Goal: Task Accomplishment & Management: Use online tool/utility

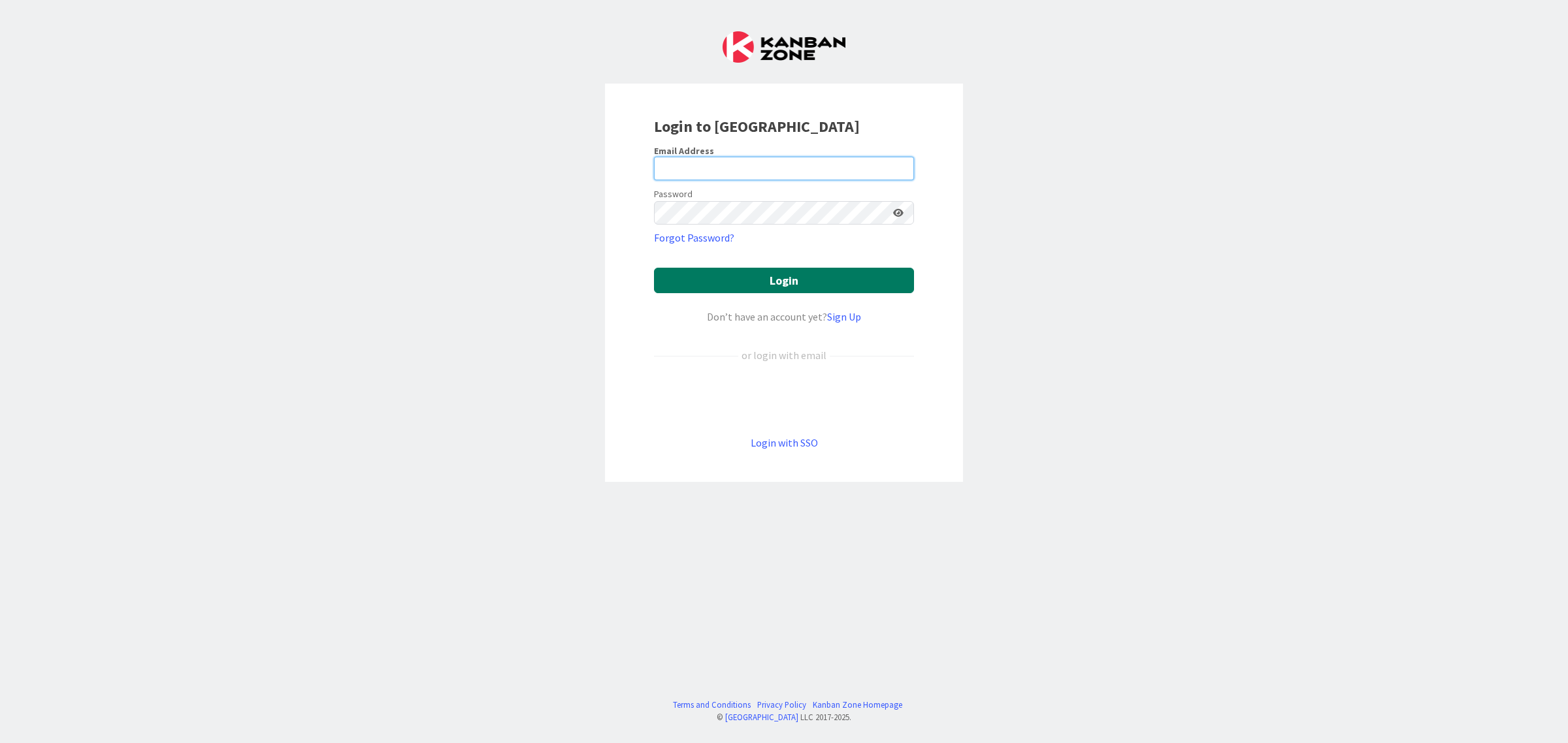
type input "[EMAIL_ADDRESS][DOMAIN_NAME]"
click at [825, 277] on button "Login" at bounding box center [784, 280] width 260 height 26
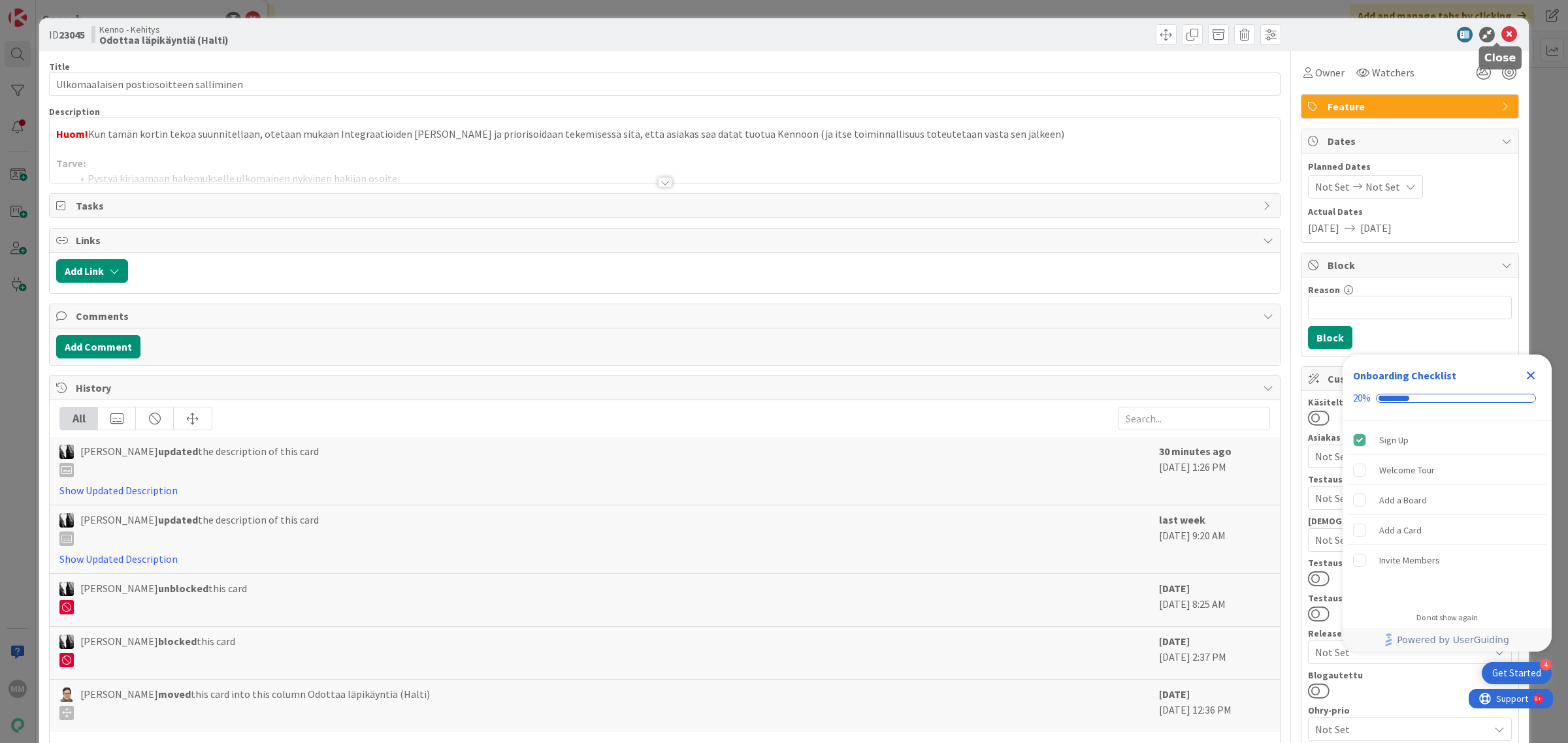
click at [1501, 34] on icon at bounding box center [1509, 35] width 16 height 16
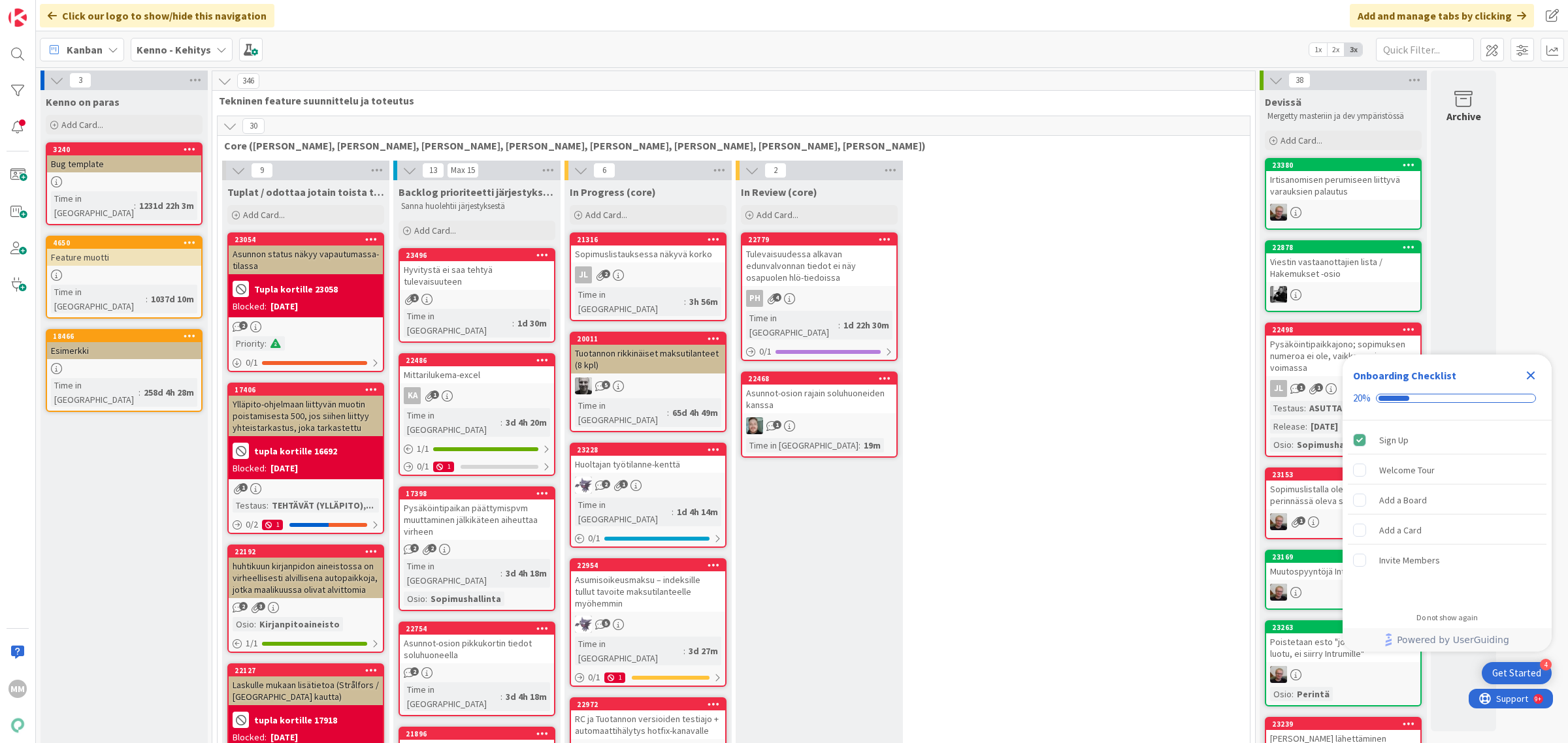
click at [181, 53] on b "Kenno - Kehitys" at bounding box center [174, 49] width 74 height 13
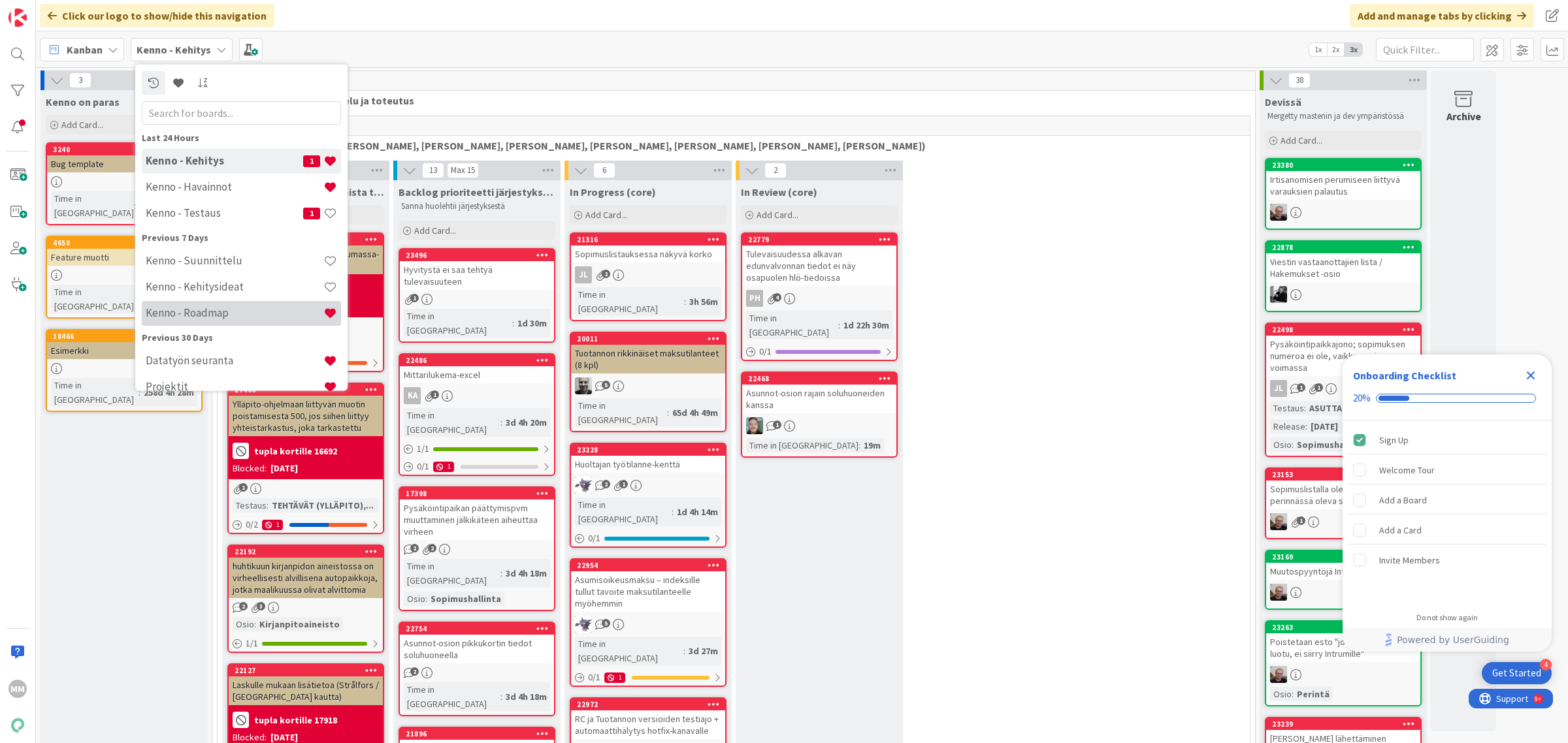
click at [224, 311] on h4 "Kenno - Roadmap" at bounding box center [235, 313] width 177 height 13
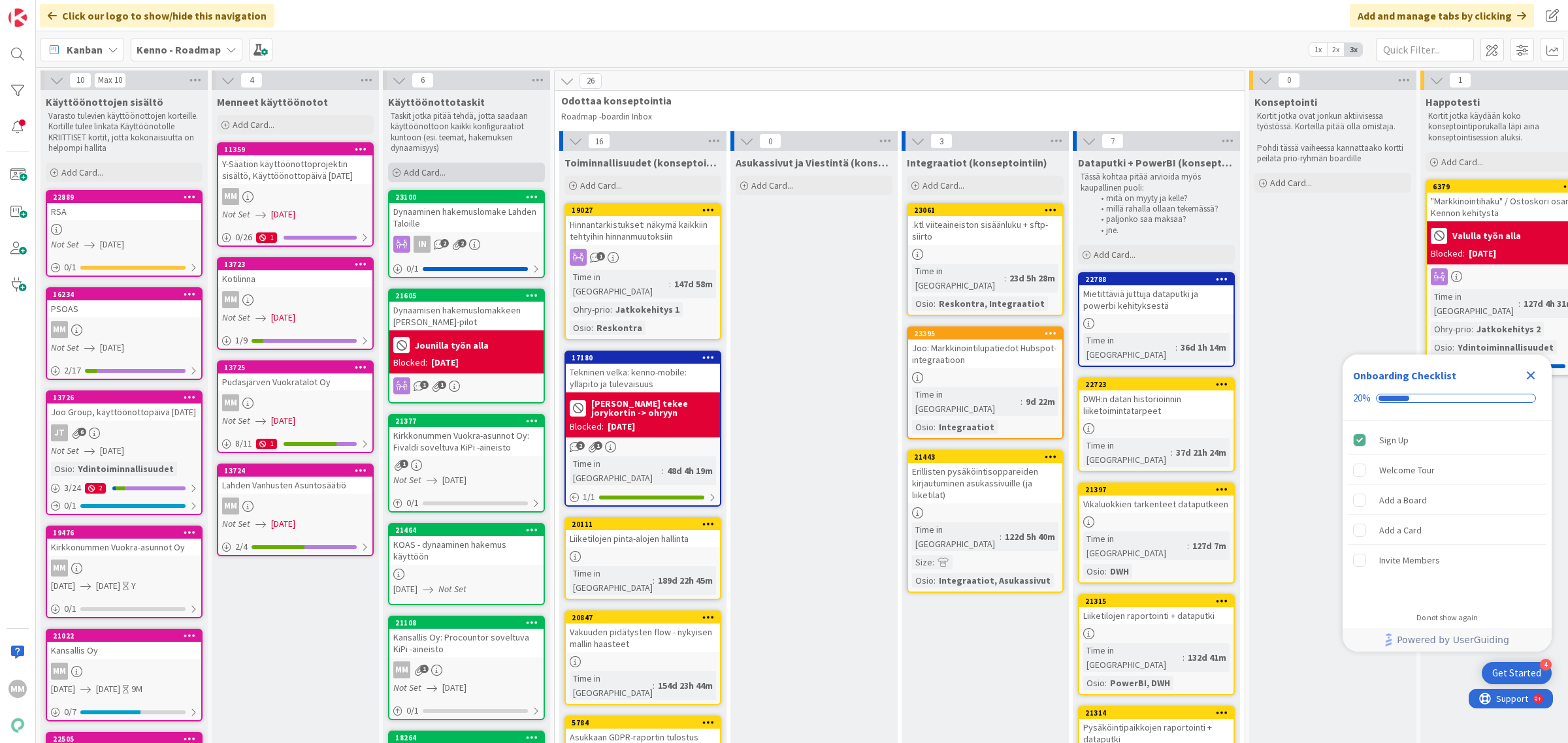
click at [426, 171] on span "Add Card..." at bounding box center [425, 173] width 42 height 12
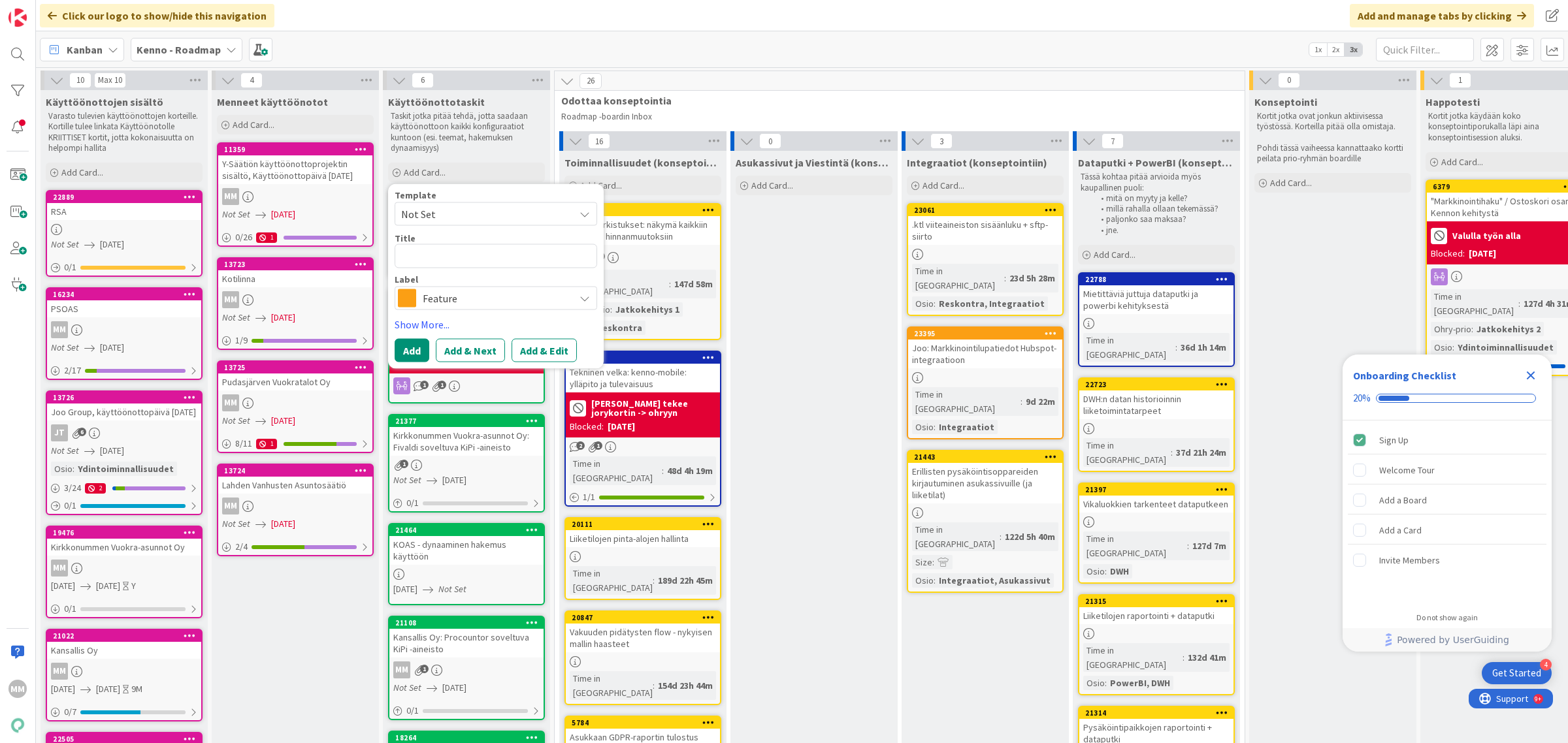
click at [442, 262] on textarea at bounding box center [495, 256] width 202 height 24
type textarea "x"
type textarea "P"
type textarea "x"
type textarea "PS"
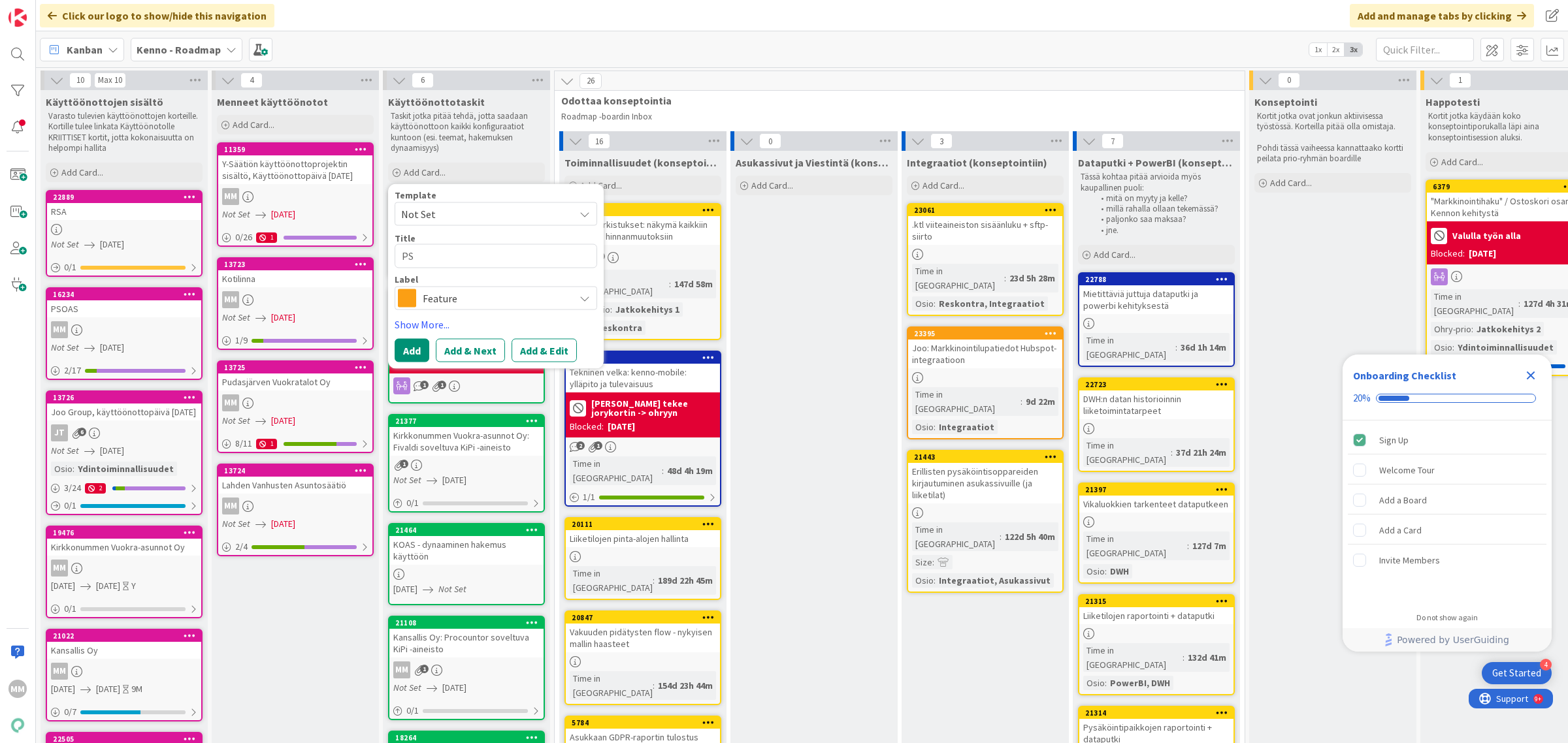
type textarea "x"
type textarea "PSO"
type textarea "x"
type textarea "PSOA"
type textarea "x"
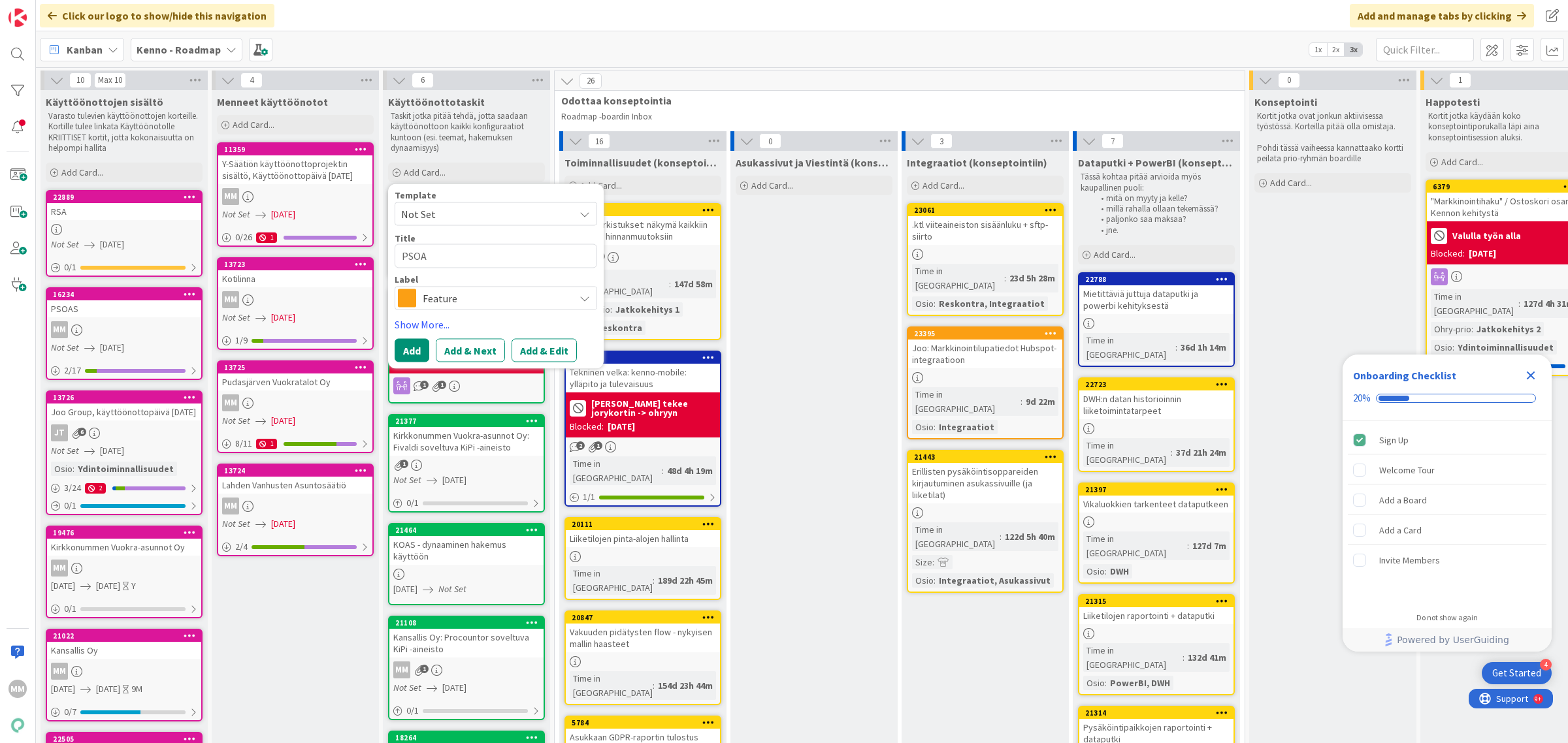
type textarea "PSOAS"
type textarea "x"
type textarea "PSOAS"
type textarea "x"
type textarea "PSOAS -"
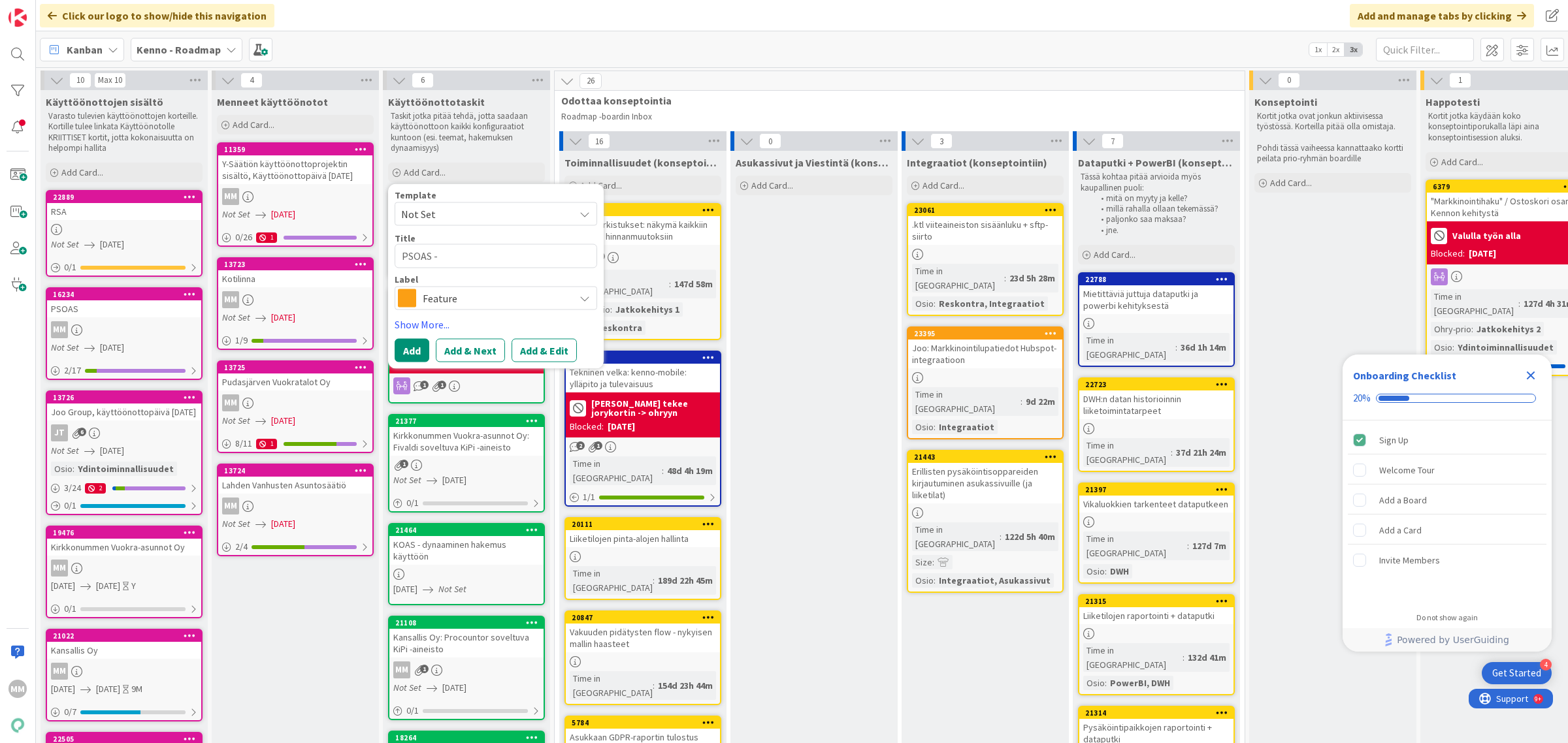
type textarea "x"
type textarea "PSOAS -"
type textarea "x"
type textarea "PSOAS - t"
type textarea "x"
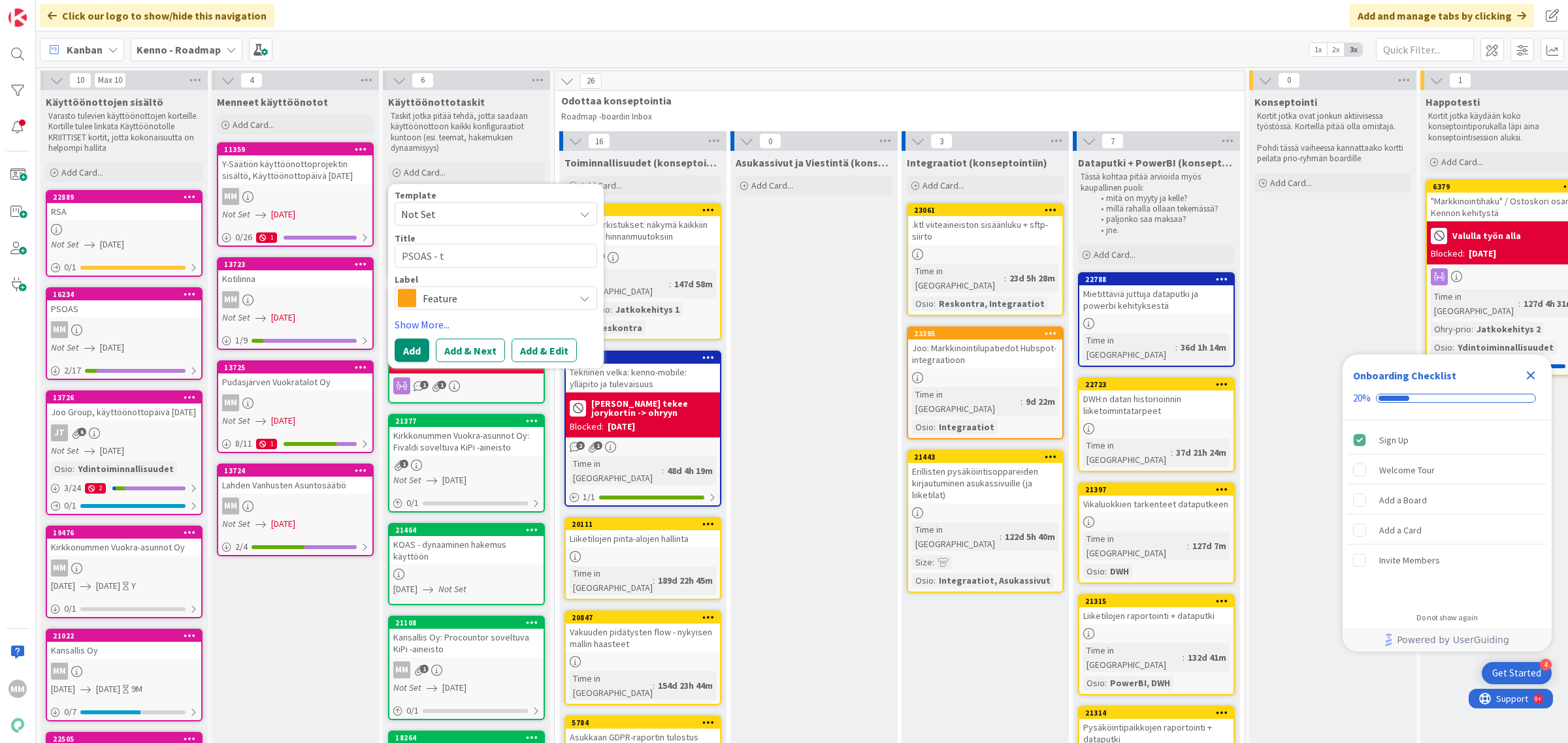
type textarea "PSOAS - te"
type textarea "x"
type textarea "PSOAS - tee"
type textarea "x"
type textarea "PSOAS - teema"
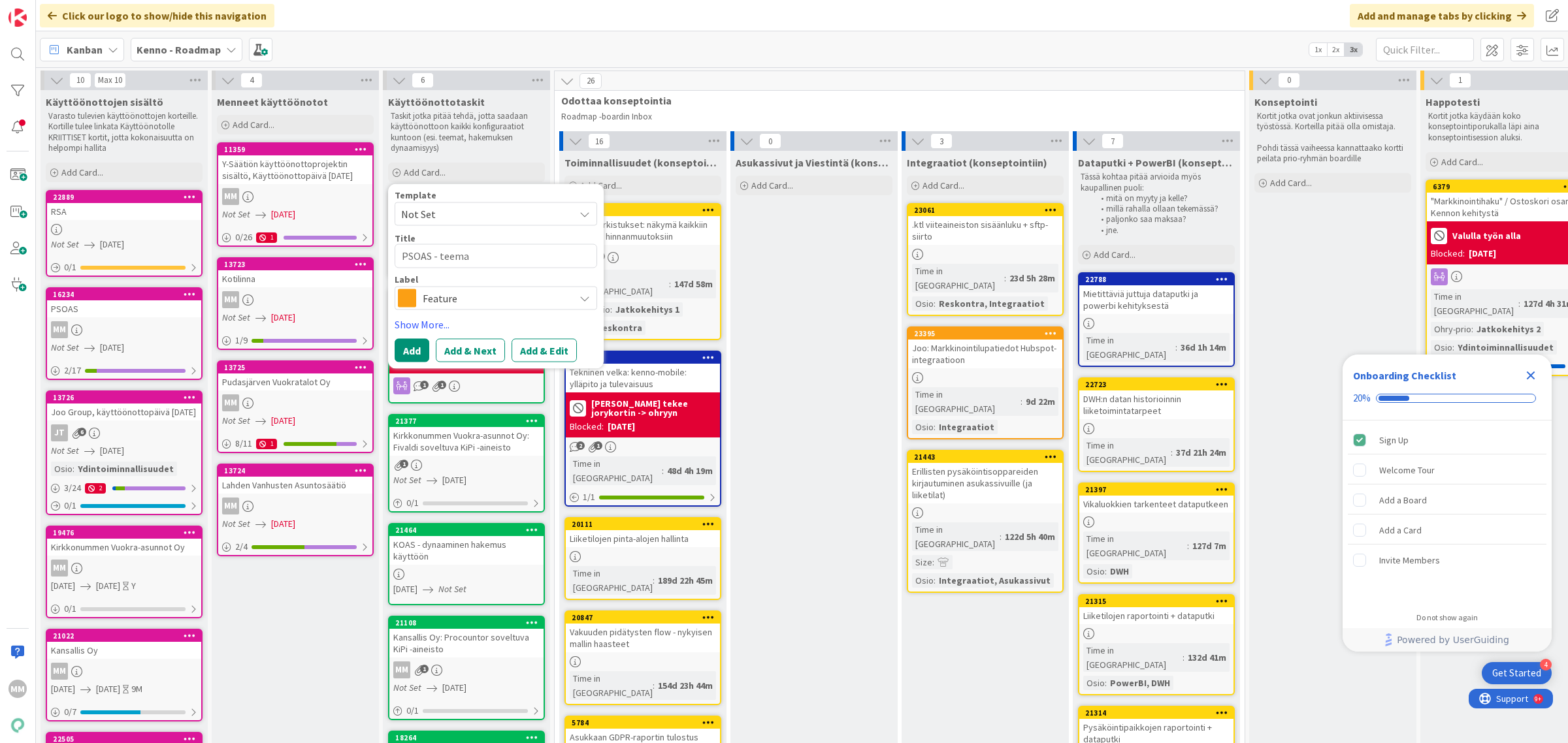
type textarea "x"
type textarea "PSOAS - teeman"
type textarea "x"
type textarea "PSOAS - teeman l"
type textarea "x"
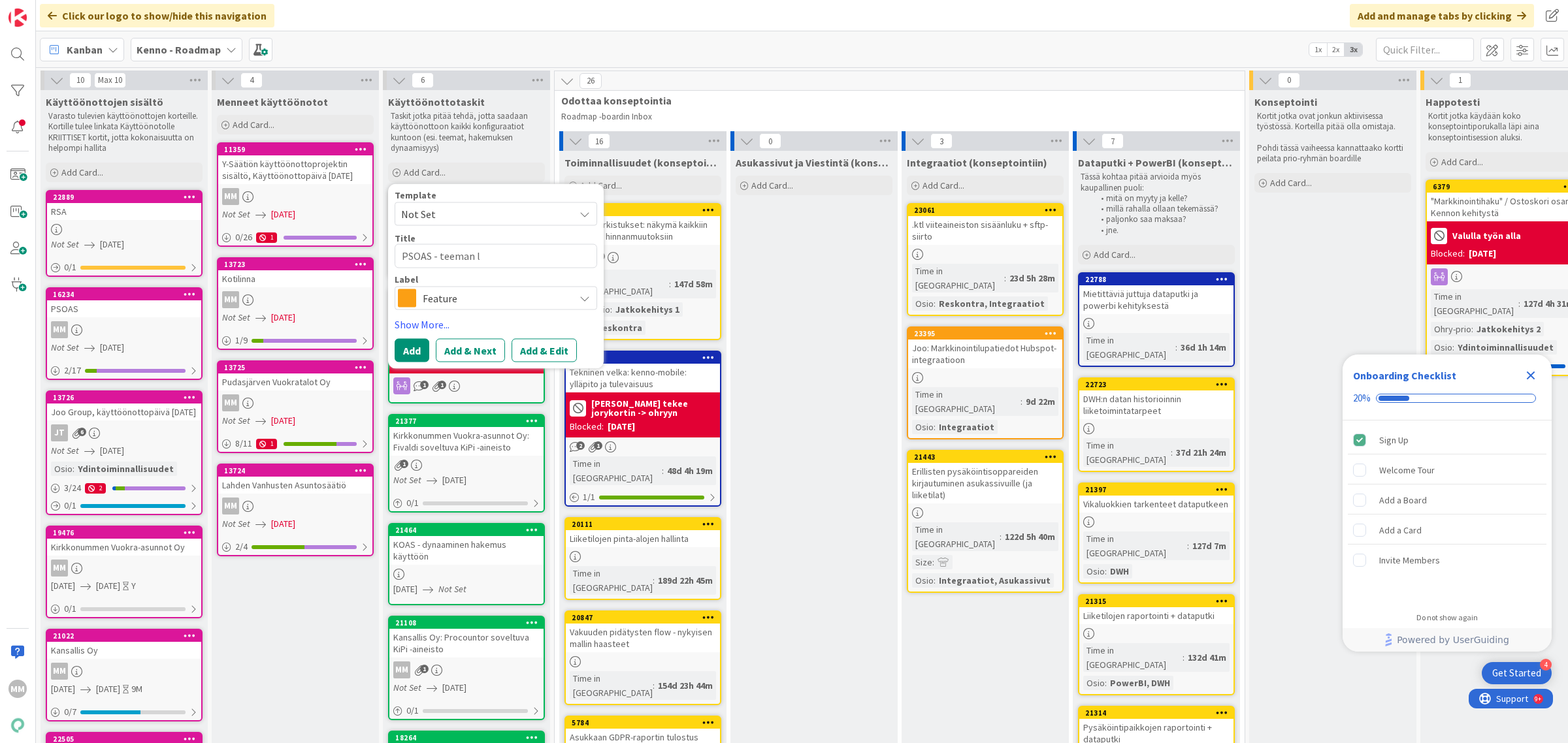
type textarea "PSOAS - teeman lo"
type textarea "x"
type textarea "PSOAS - teeman log"
type textarea "x"
type textarea "PSOAS - teeman logo"
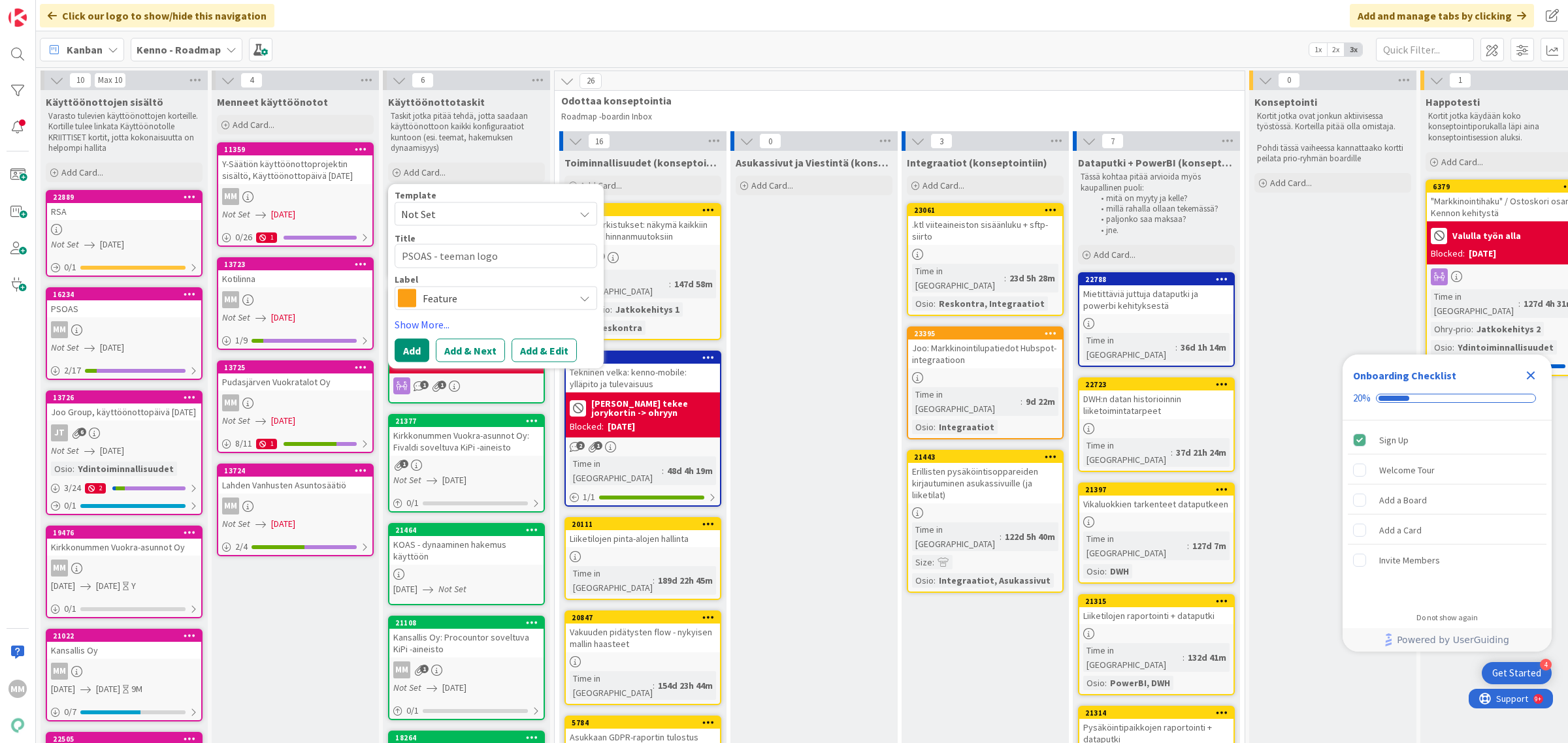
type textarea "x"
type textarea "PSOAS - teeman logon"
type textarea "x"
type textarea "PSOAS - teeman logon"
type textarea "x"
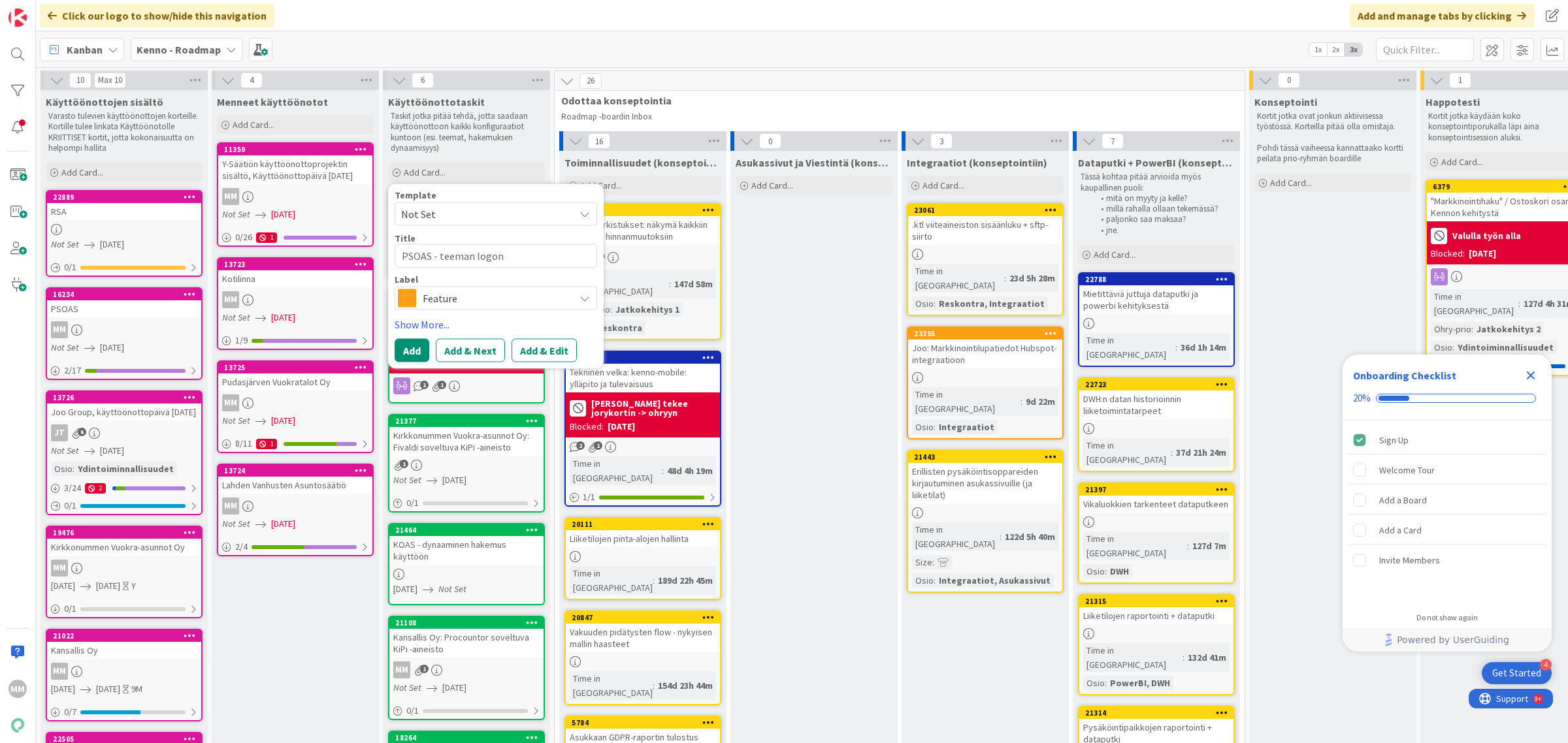
type textarea "PSOAS - teeman logon m"
type textarea "x"
type textarea "PSOAS - teeman logon muo"
type textarea "x"
type textarea "PSOAS - teeman logon muok"
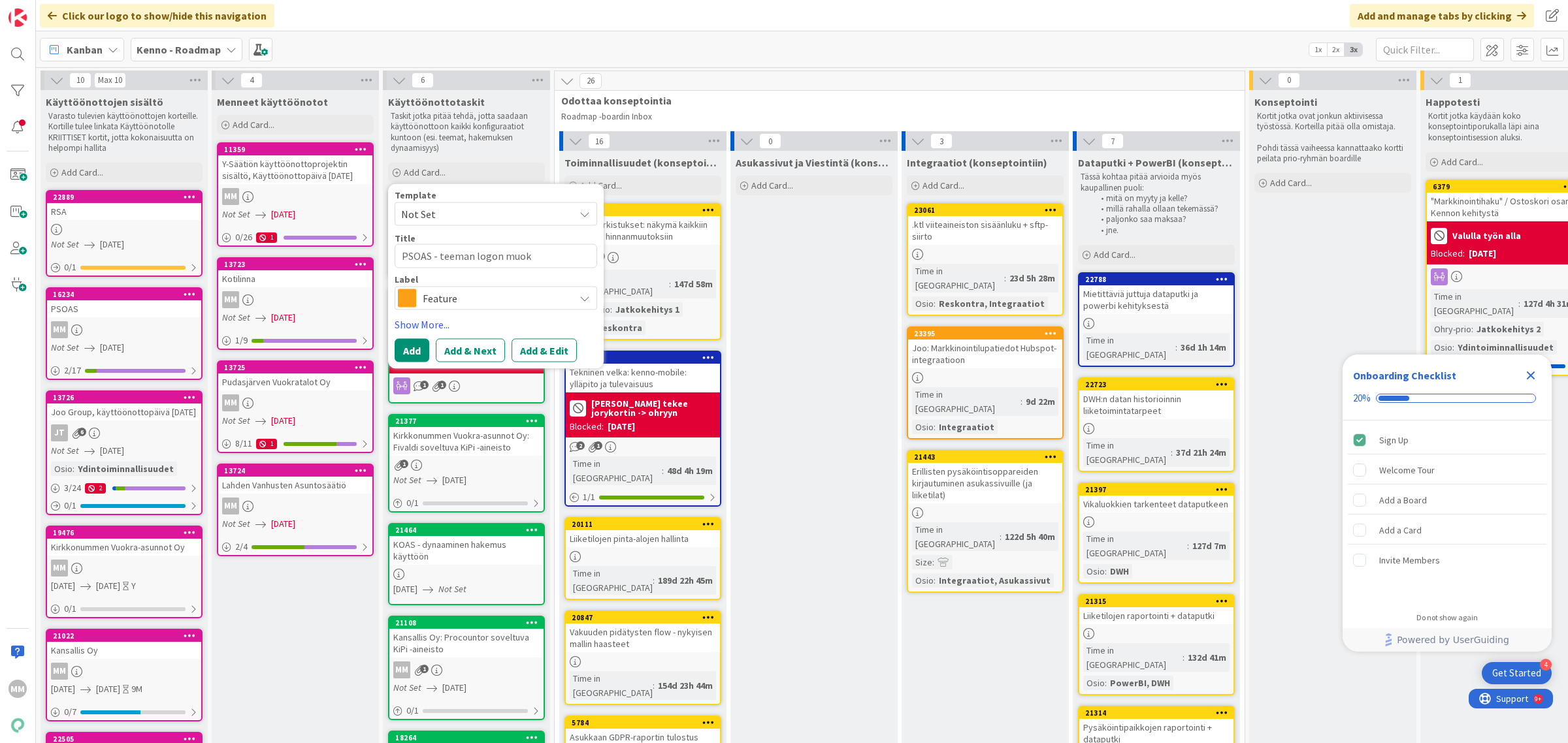
type textarea "x"
type textarea "PSOAS - teeman logon muo"
type textarea "x"
type textarea "PSOAS - teeman logon mu"
type textarea "x"
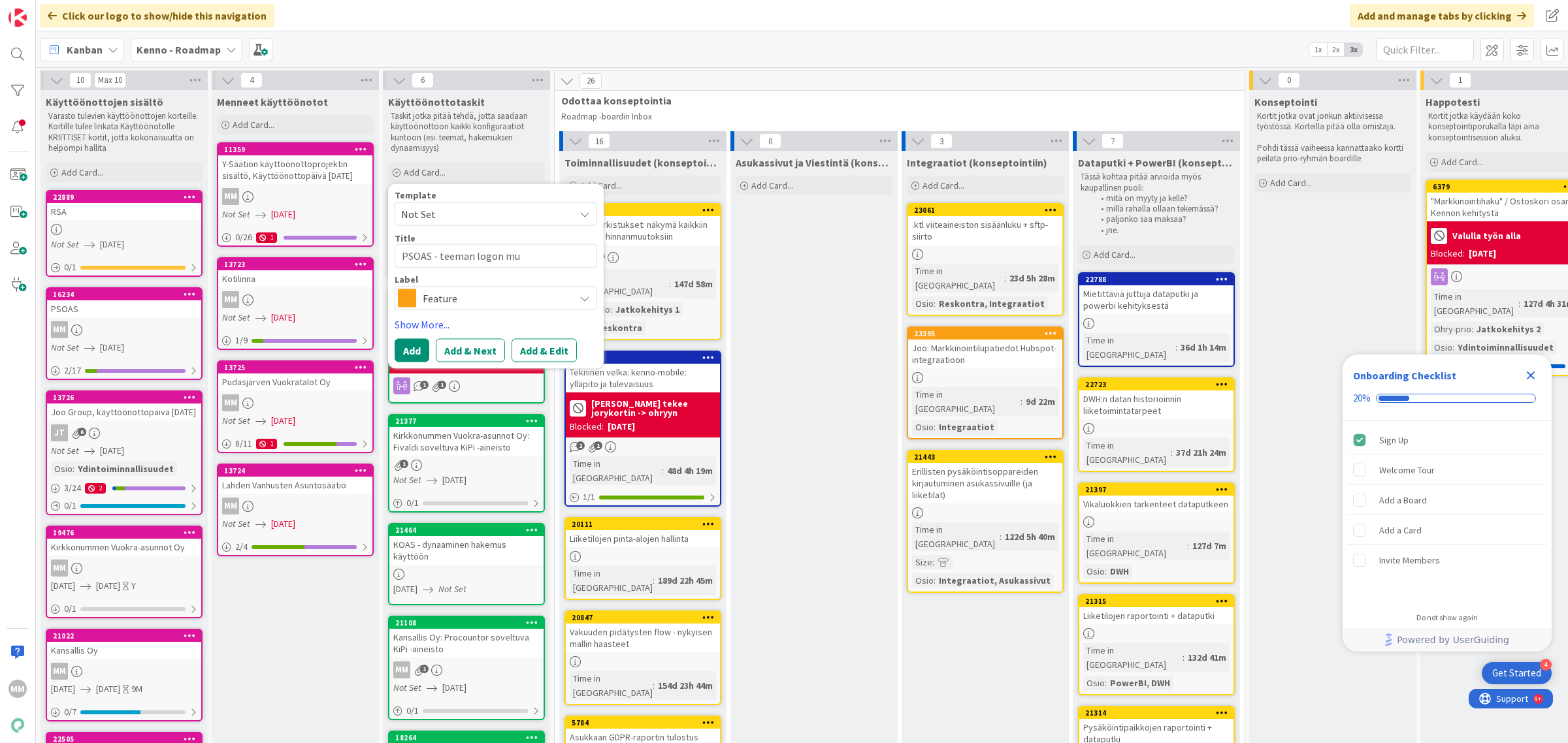
type textarea "PSOAS - teeman logon m"
type textarea "x"
type textarea "PSOAS - teeman logon"
type textarea "x"
type textarea "PSOAS - teeman logon"
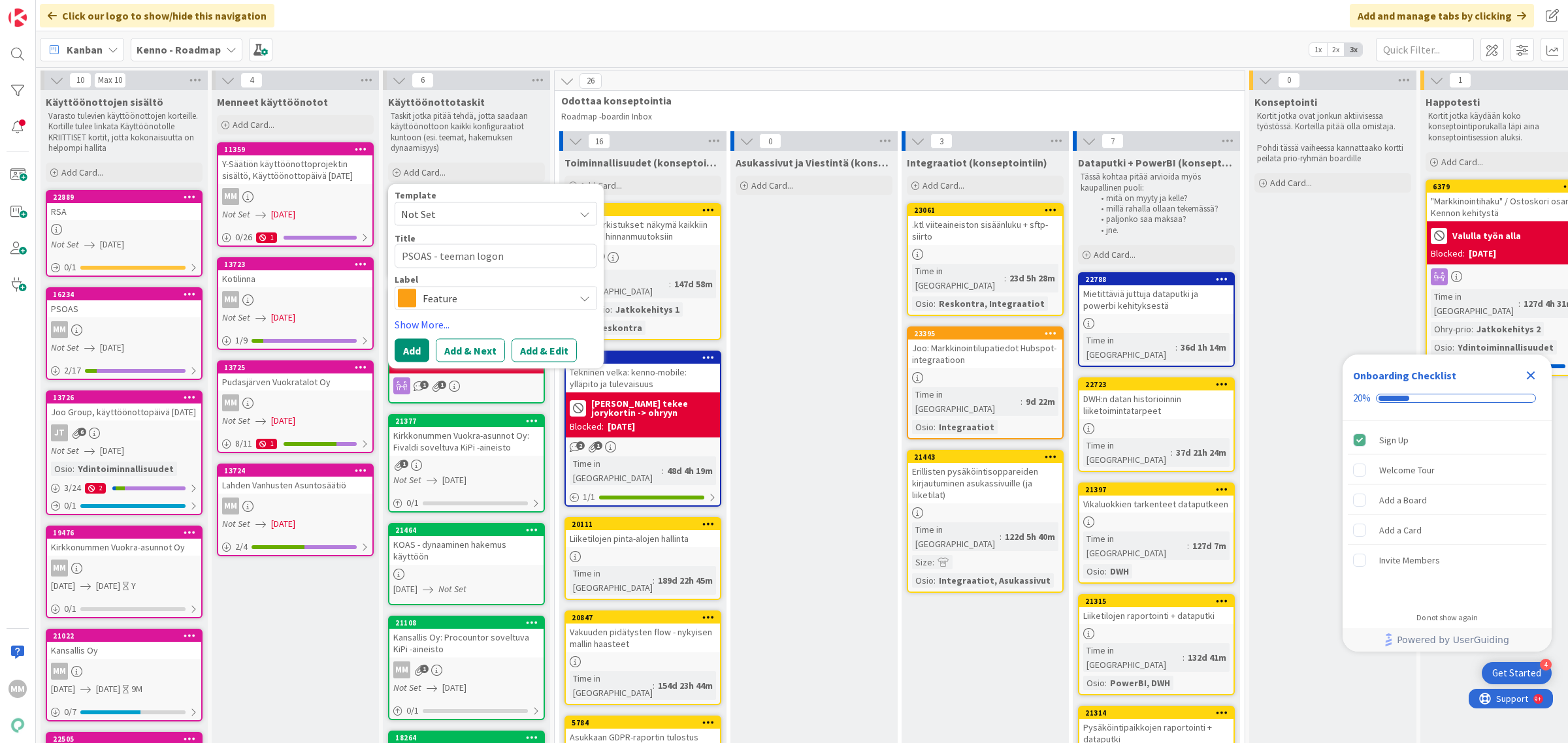
type textarea "x"
type textarea "PSOAS - teeman logon"
type textarea "x"
type textarea "PSOAS - teeman logon m"
type textarea "x"
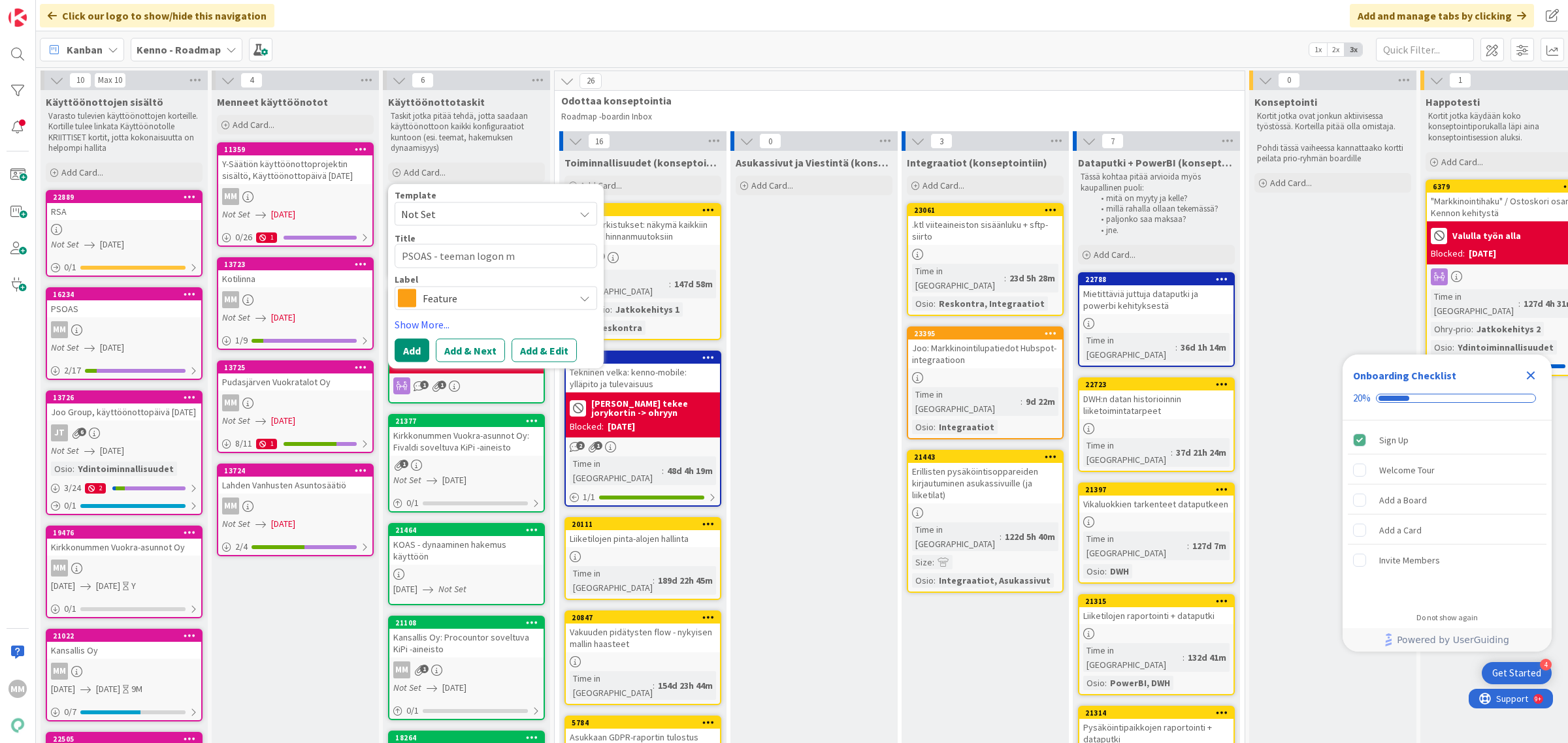
type textarea "PSOAS - teeman logon mu"
type textarea "x"
type textarea "PSOAS - teeman logon muo"
type textarea "x"
type textarea "PSOAS - teeman logon muok"
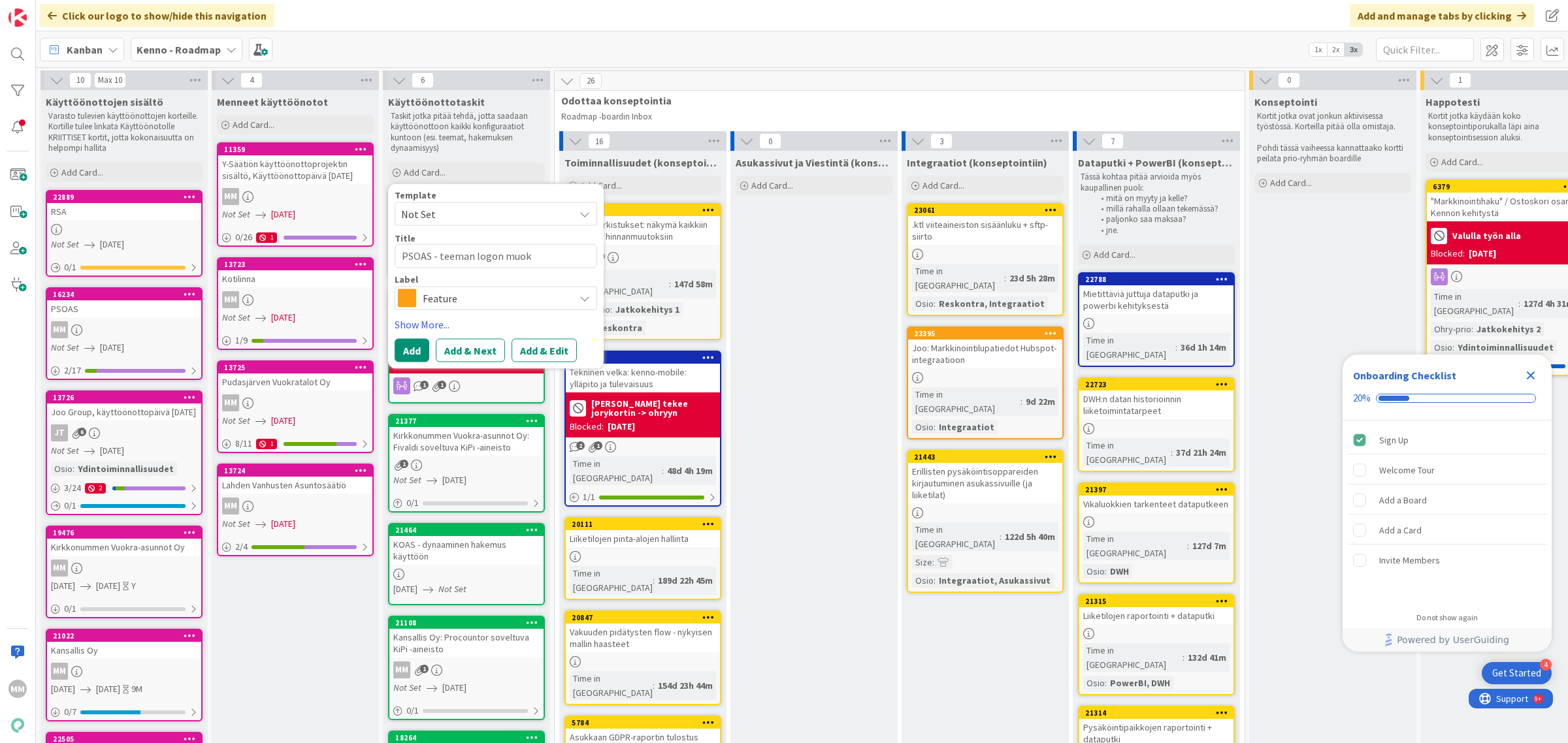
type textarea "x"
type textarea "PSOAS - teeman logon muokka"
type textarea "x"
type textarea "PSOAS - teeman logon muokkau"
type textarea "x"
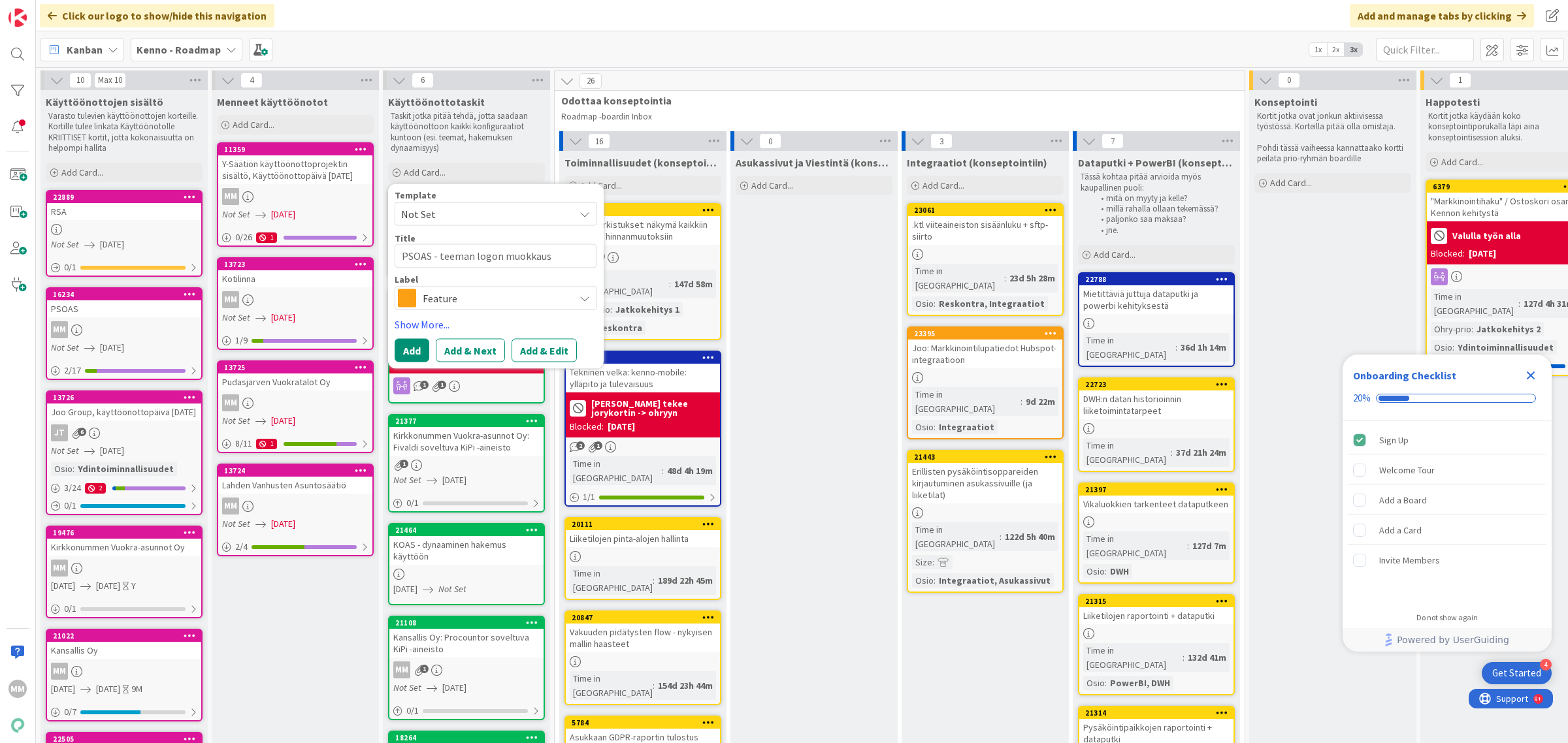
type textarea "PSOAS - teeman logon muokkaus"
click at [471, 302] on span "Feature" at bounding box center [495, 298] width 145 height 18
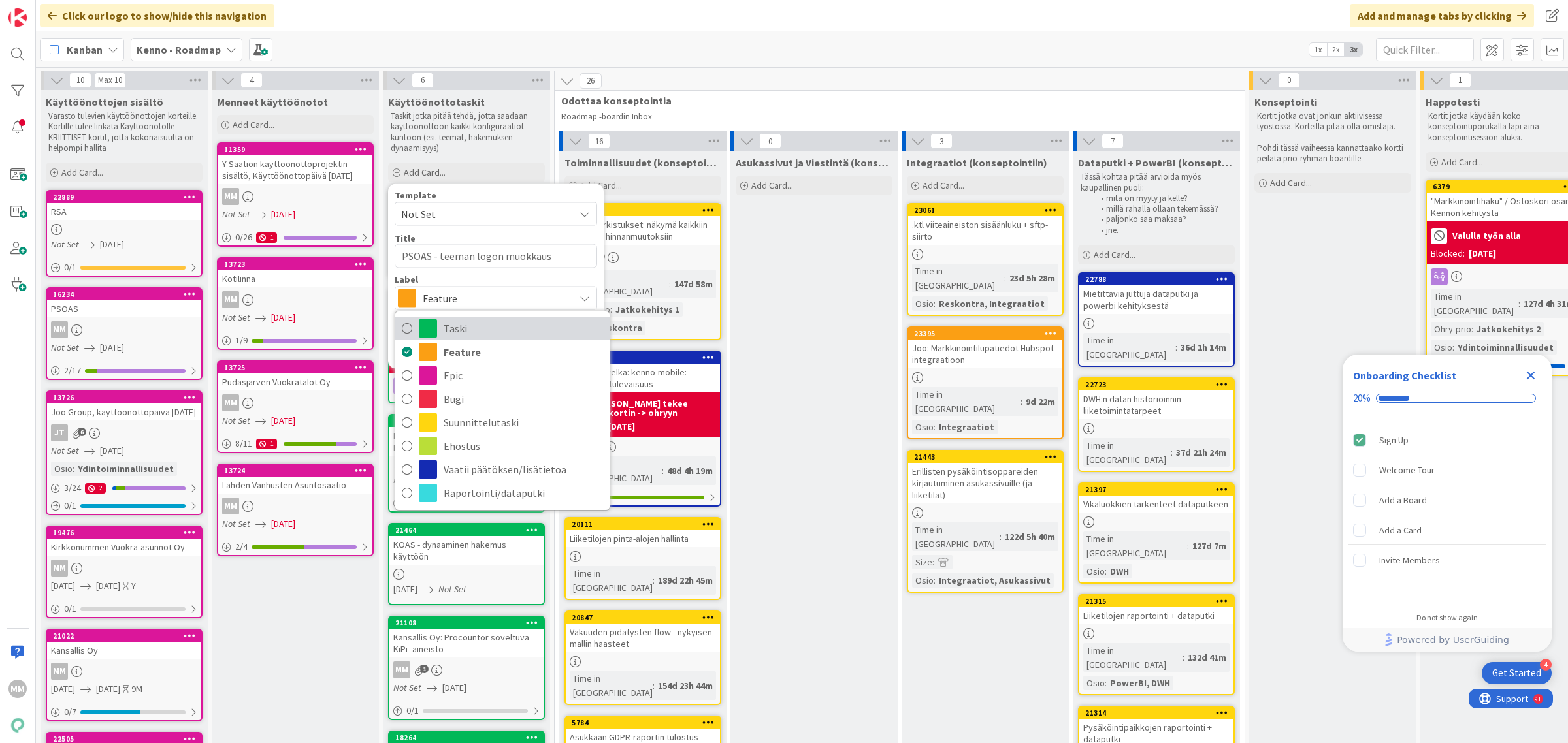
click at [480, 334] on span "Taski" at bounding box center [523, 328] width 159 height 20
type textarea "x"
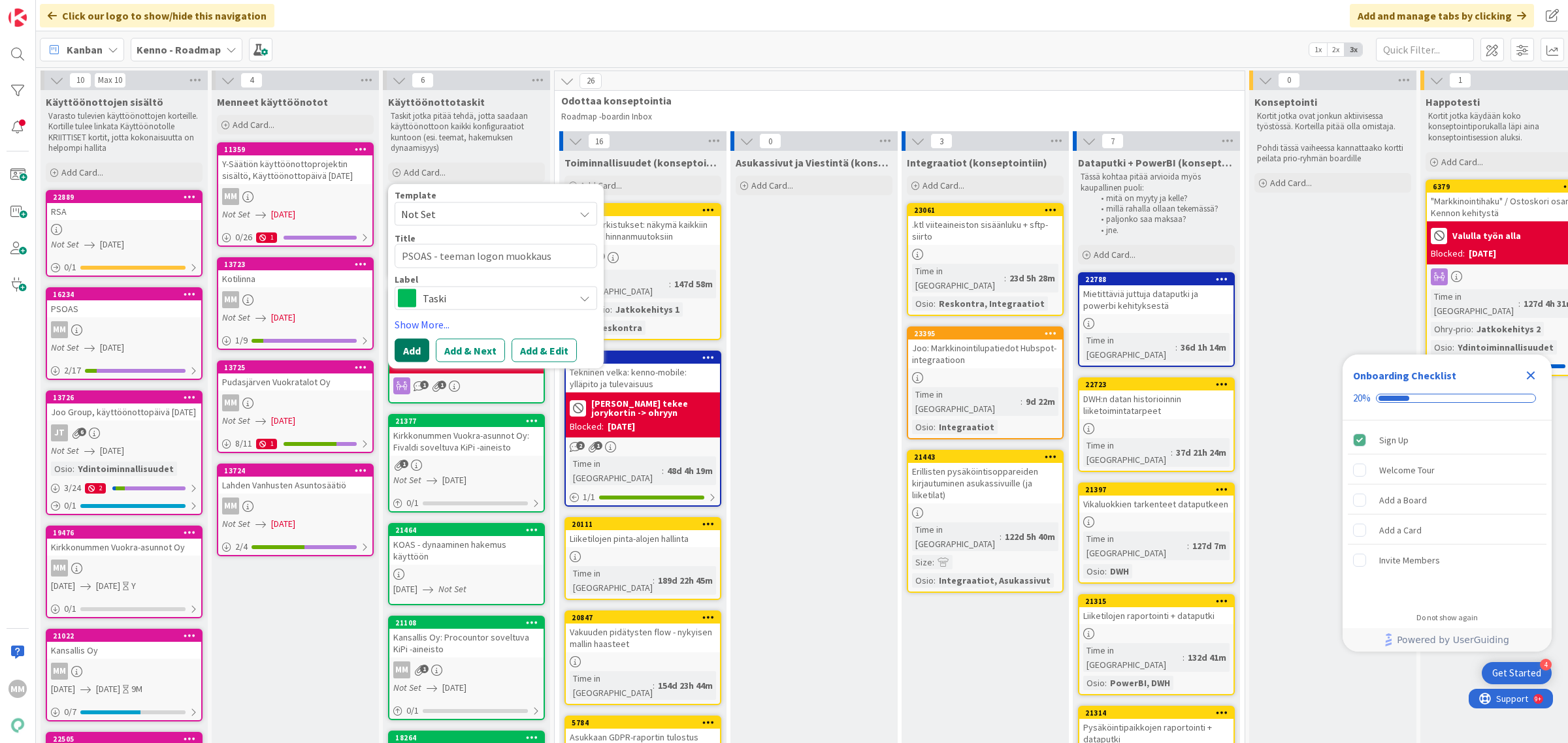
click at [407, 354] on button "Add" at bounding box center [412, 349] width 35 height 23
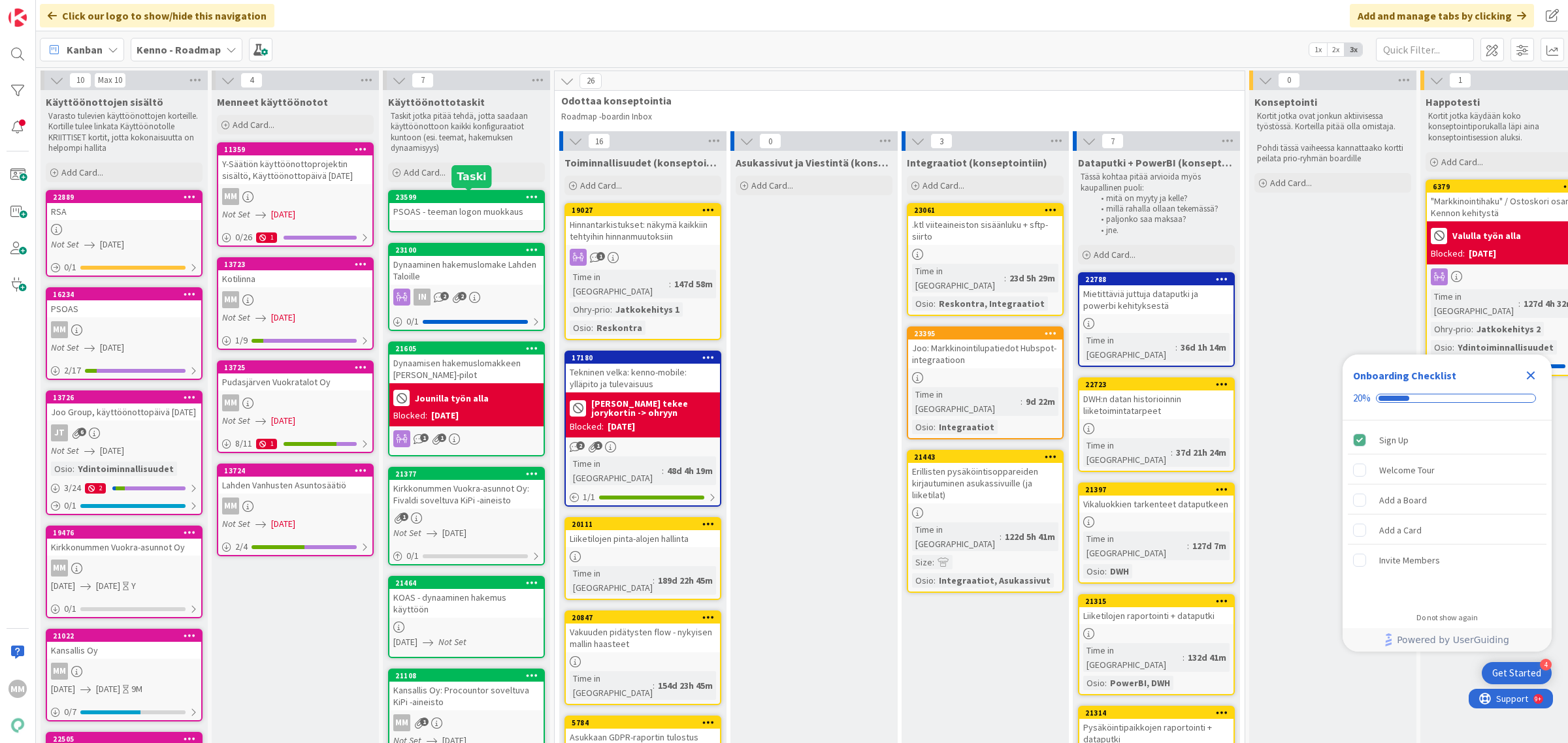
click at [446, 222] on link "23599 PSOAS - teeman logon muokkaus" at bounding box center [466, 211] width 157 height 42
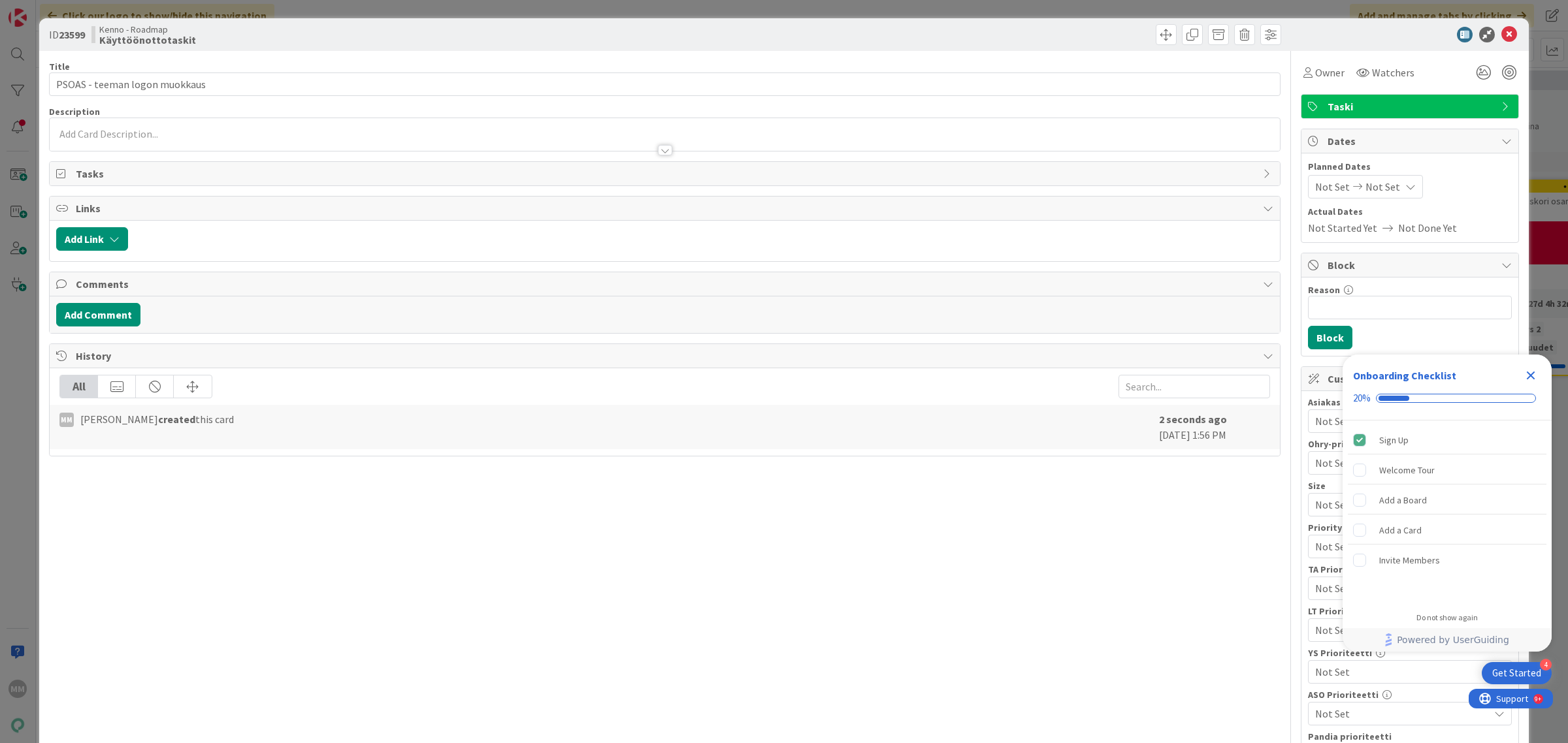
click at [456, 139] on div at bounding box center [664, 144] width 1230 height 14
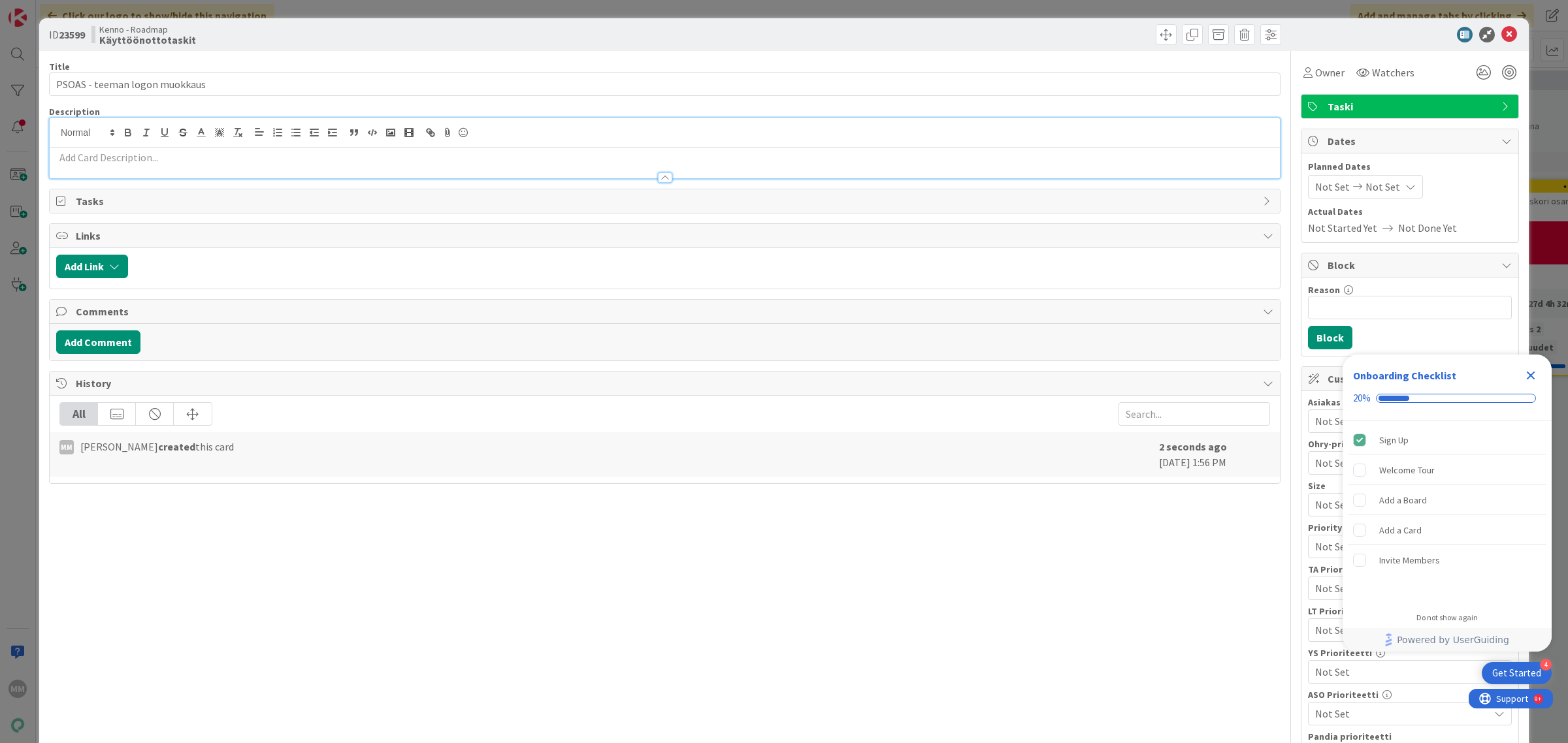
click at [461, 164] on p at bounding box center [664, 158] width 1217 height 15
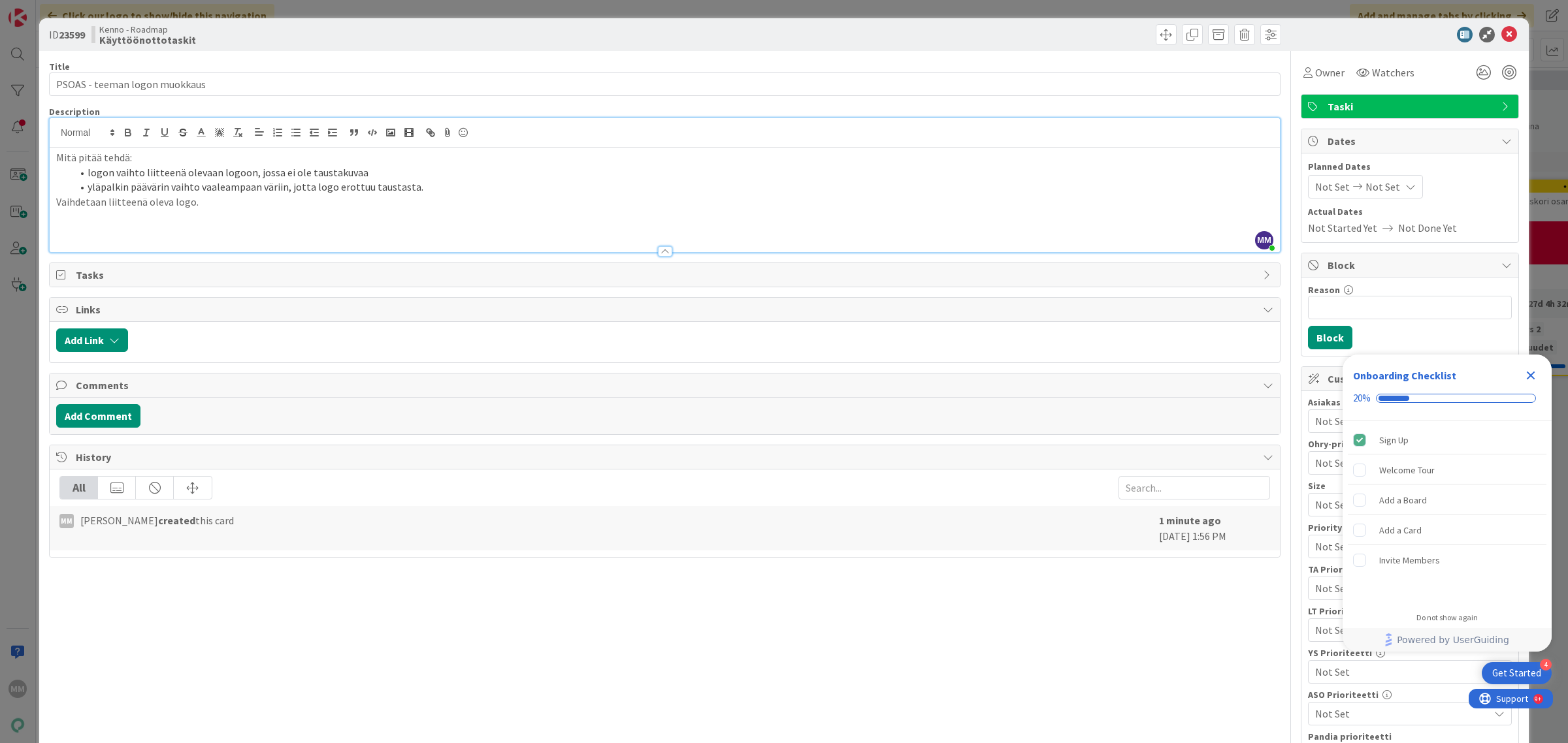
drag, startPoint x: 488, startPoint y: 188, endPoint x: 511, endPoint y: 237, distance: 54.1
click at [511, 237] on div "Mitä pitää tehdä: logon vaihto liitteenä olevaan logoon, jossa ei ole taustakuv…" at bounding box center [664, 199] width 1230 height 104
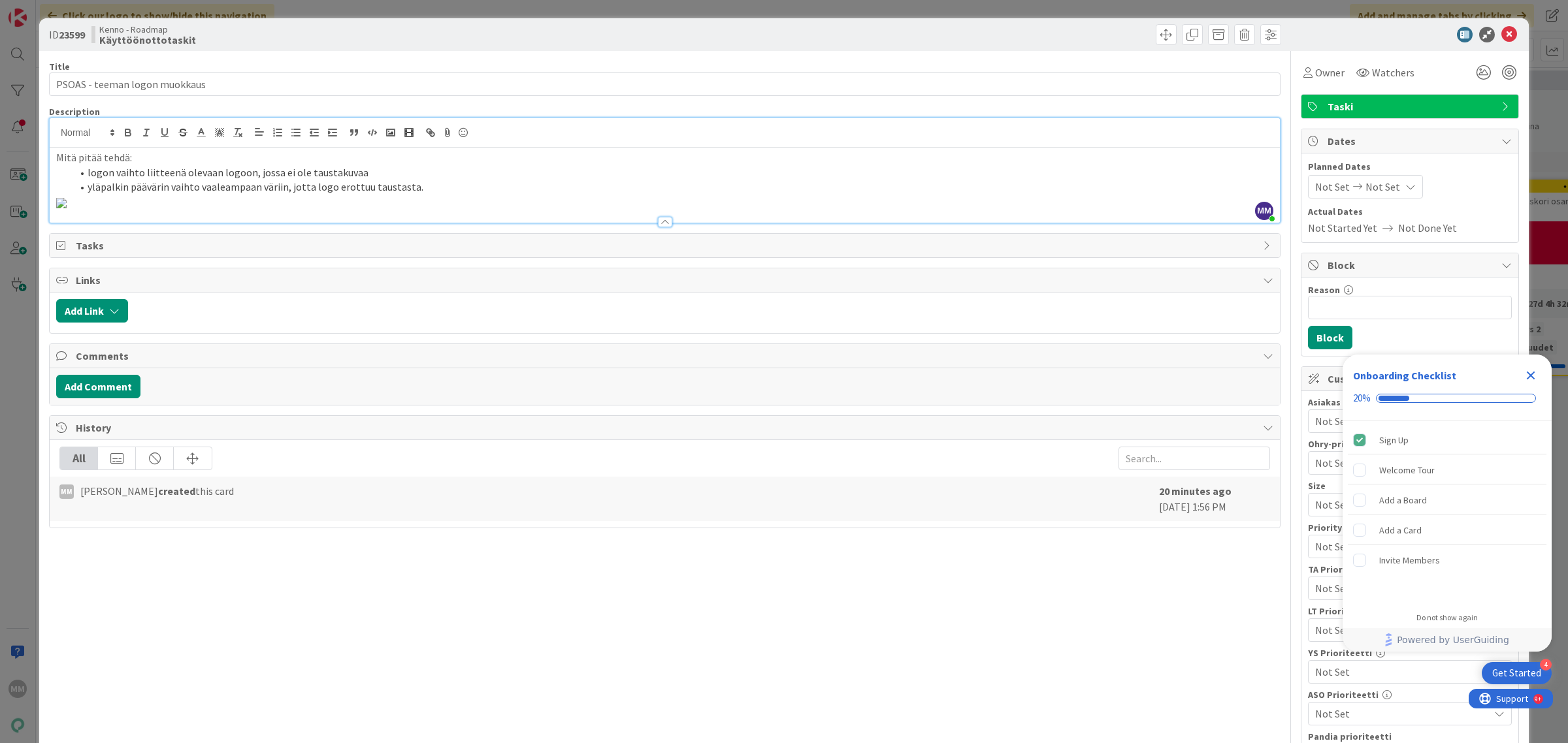
click at [1536, 373] on icon "Close Checklist" at bounding box center [1530, 375] width 16 height 16
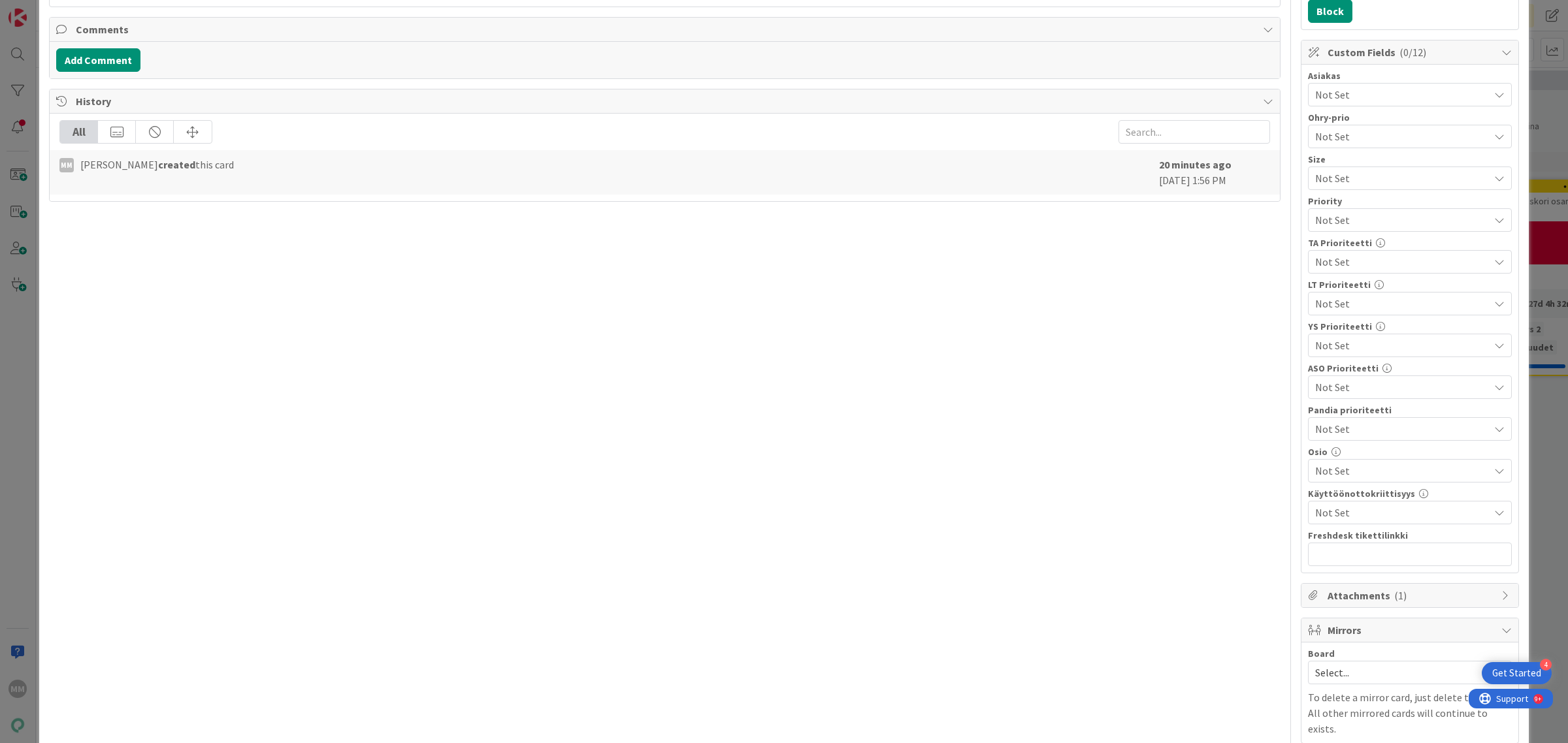
scroll to position [572, 0]
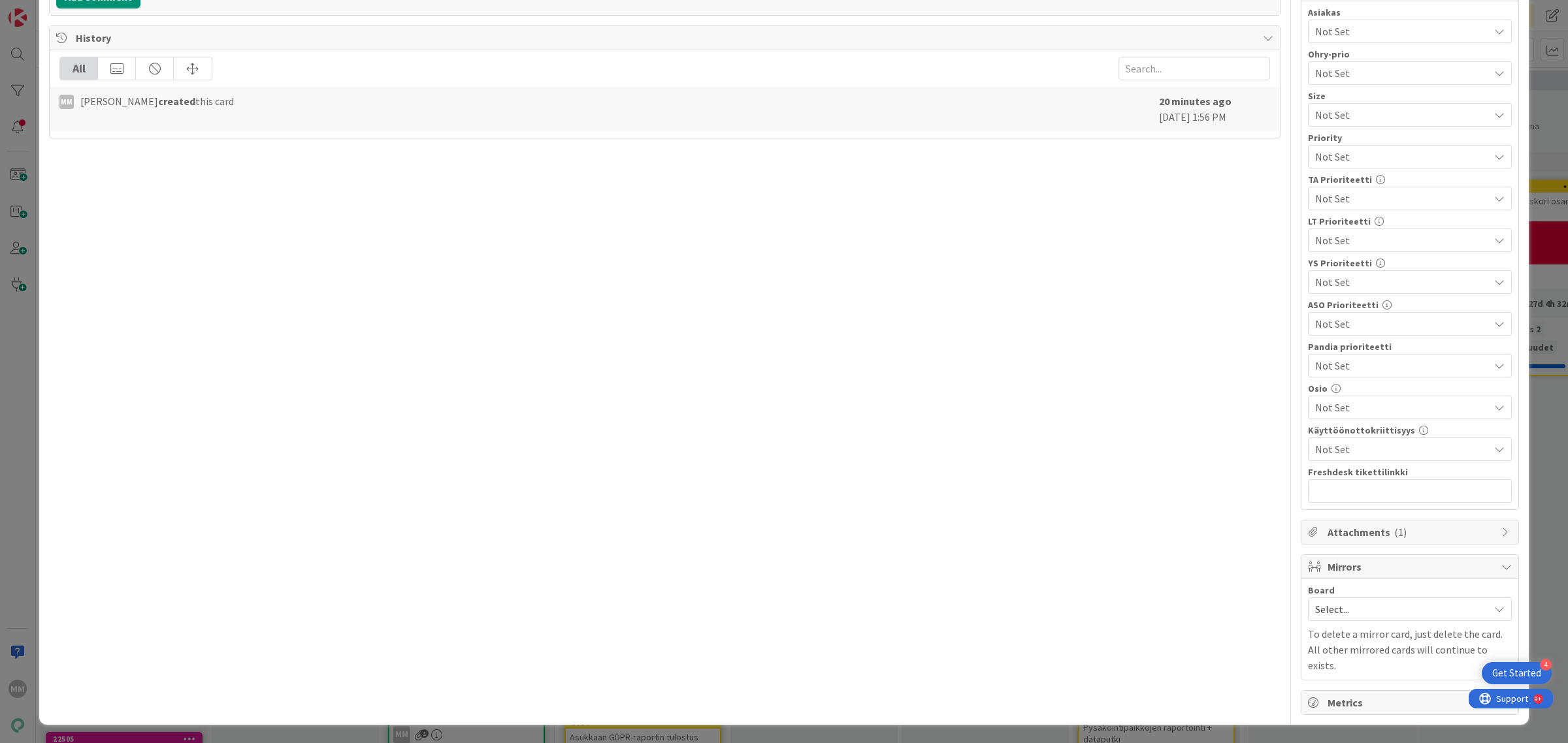
click at [1405, 524] on span "Attachments ( 1 )" at bounding box center [1411, 532] width 168 height 16
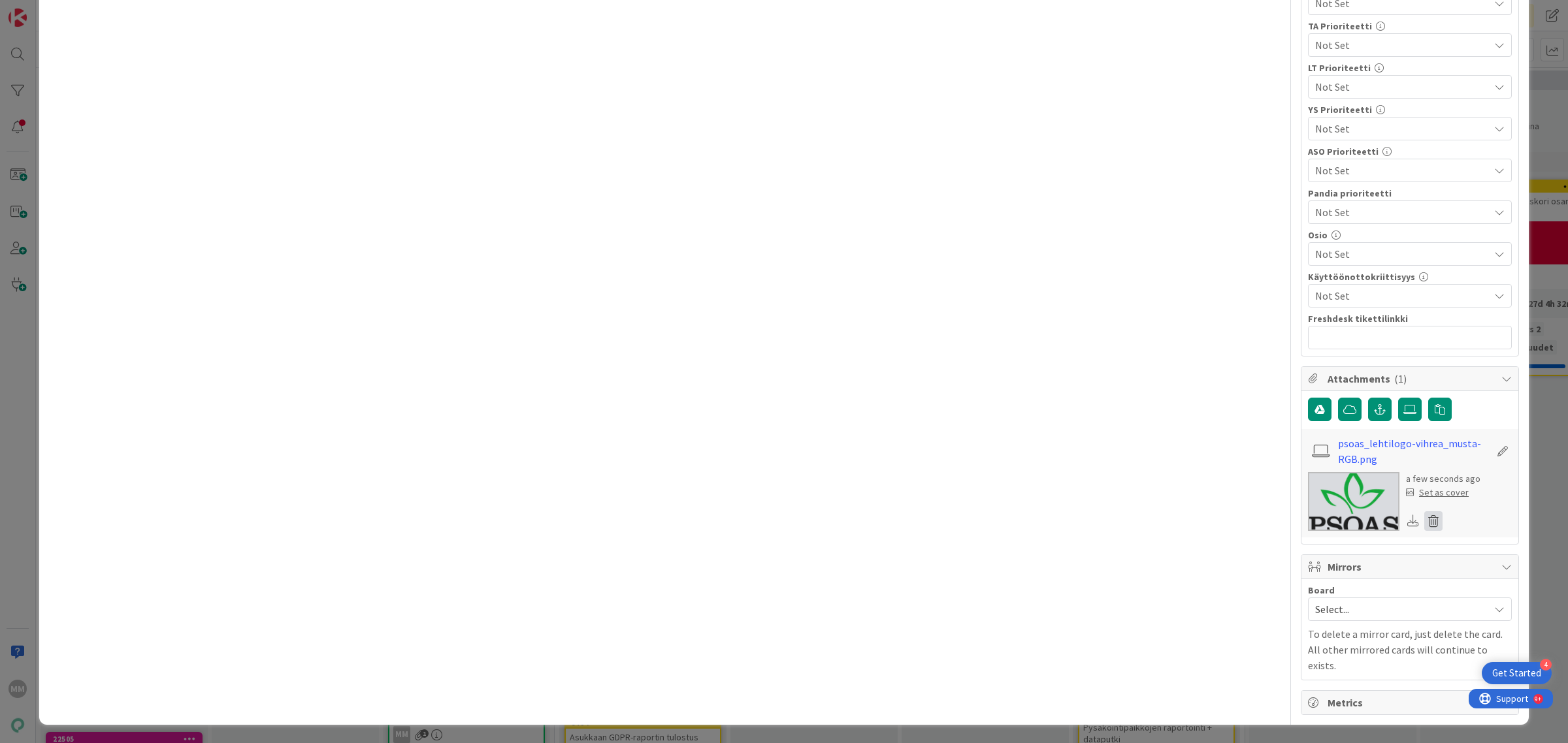
click at [1424, 512] on icon at bounding box center [1433, 521] width 18 height 20
click at [1316, 573] on button "Delete" at bounding box center [1311, 584] width 49 height 23
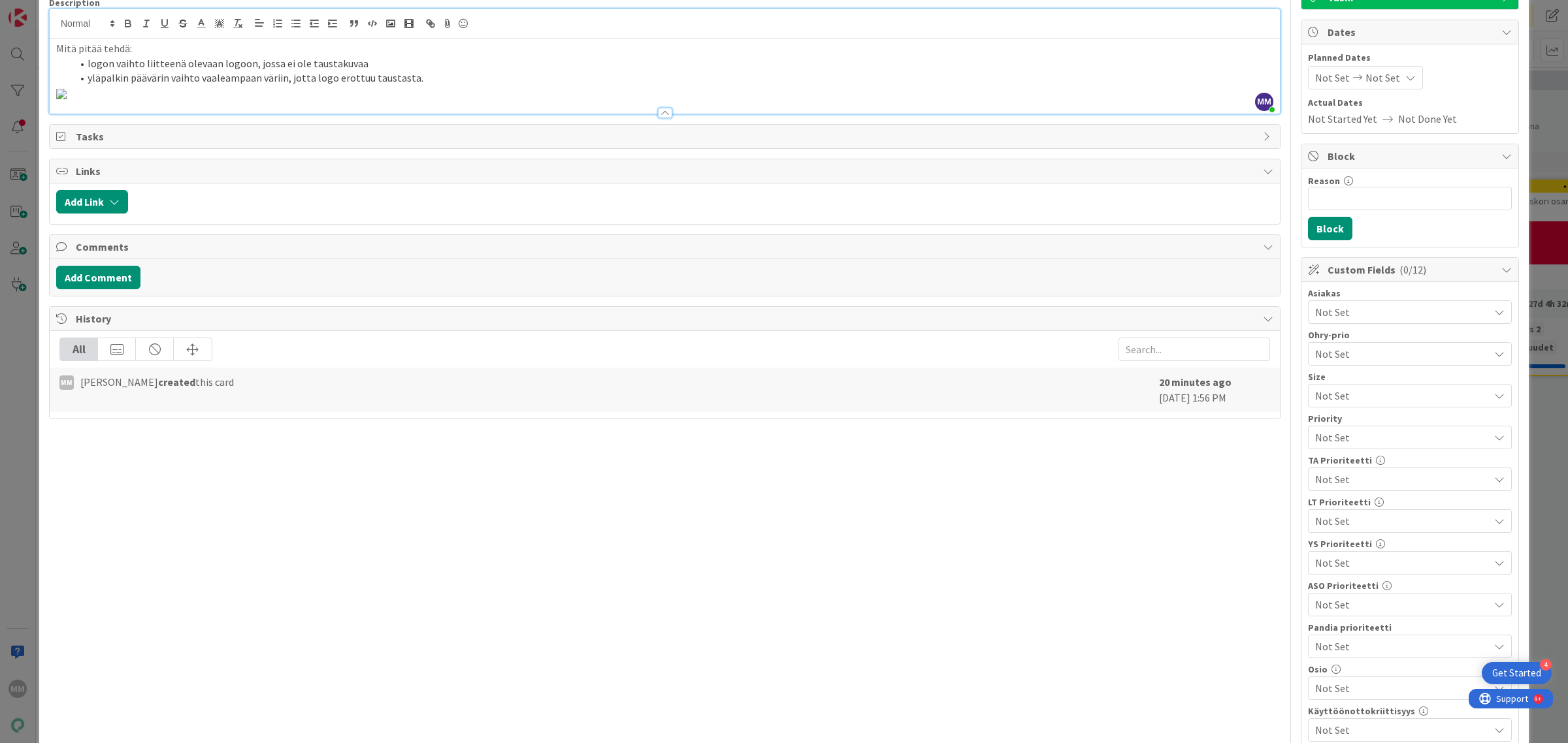
scroll to position [0, 0]
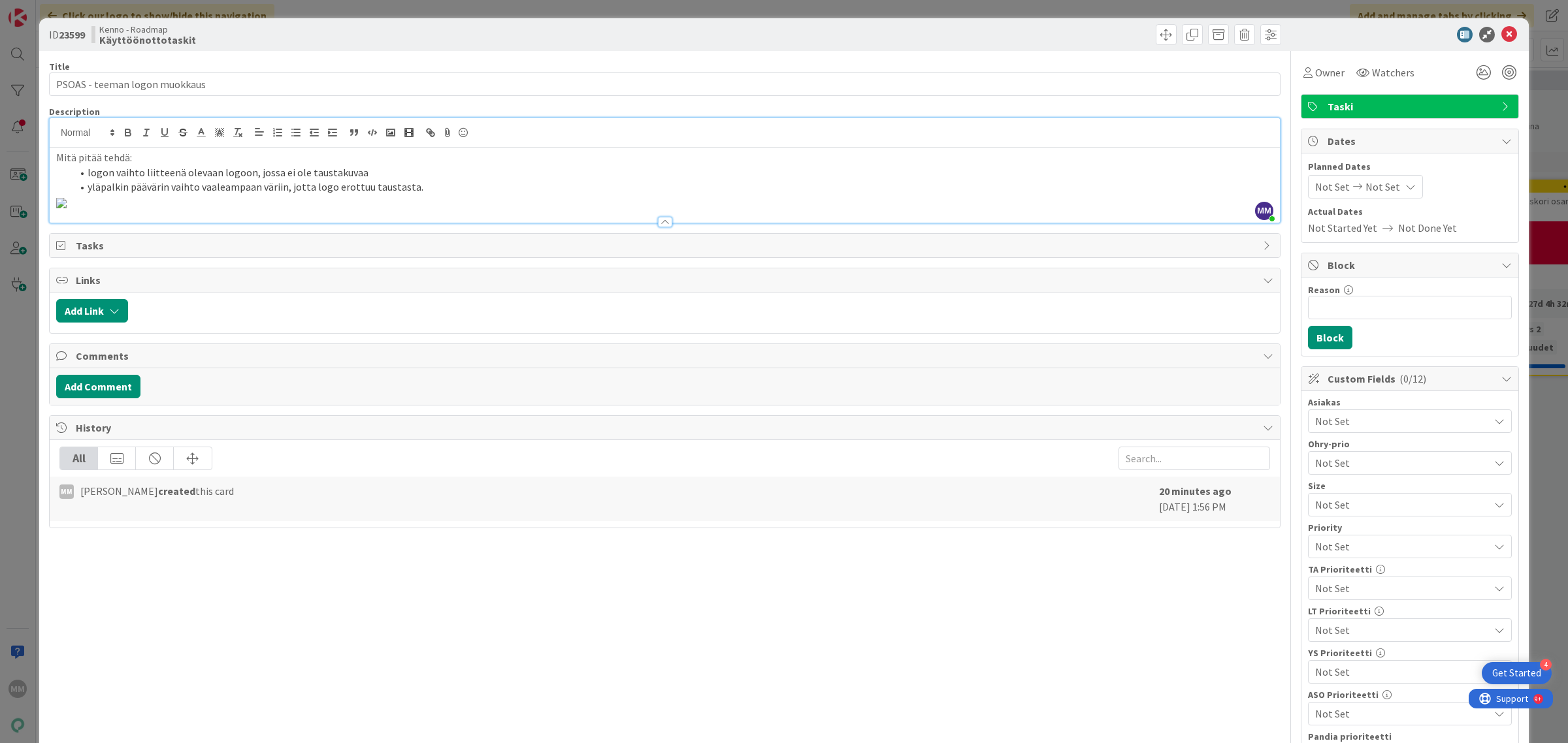
click at [465, 181] on li "yläpalkin päävärin vaihto vaaleampaan väriin, jotta logo erottuu taustasta." at bounding box center [673, 187] width 1201 height 15
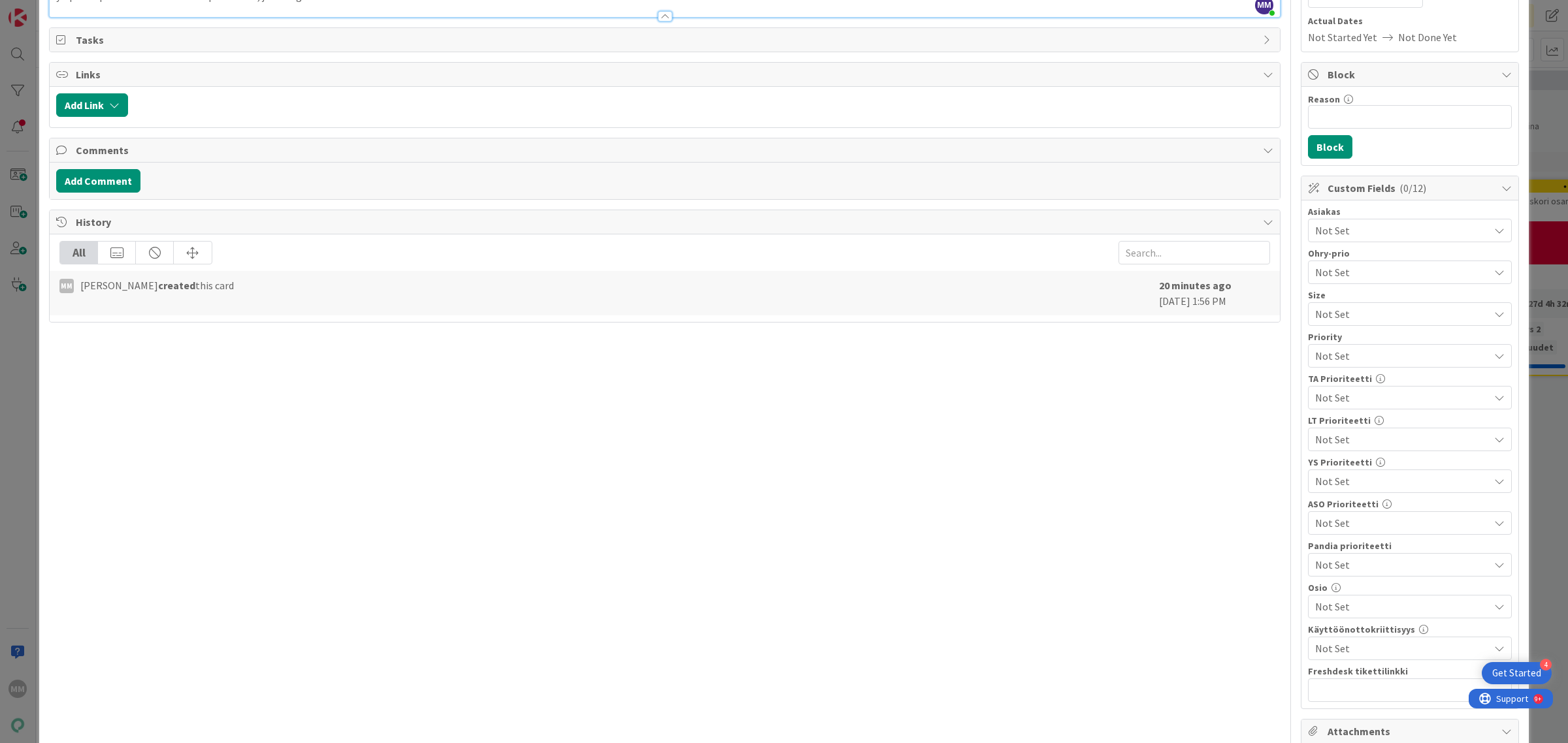
scroll to position [327, 0]
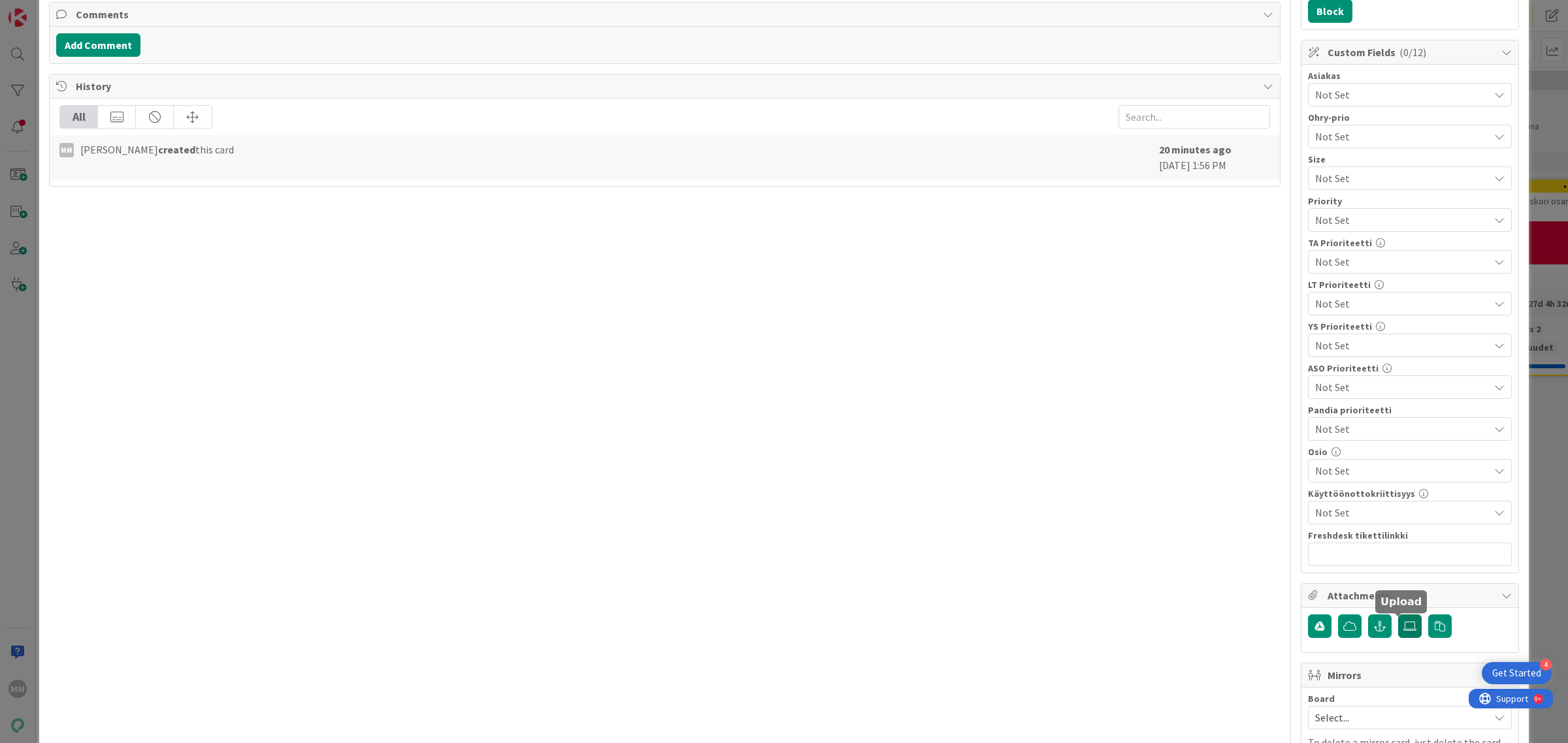
click at [1403, 632] on icon at bounding box center [1409, 627] width 13 height 11
click at [1398, 615] on input "file" at bounding box center [1398, 615] width 0 height 0
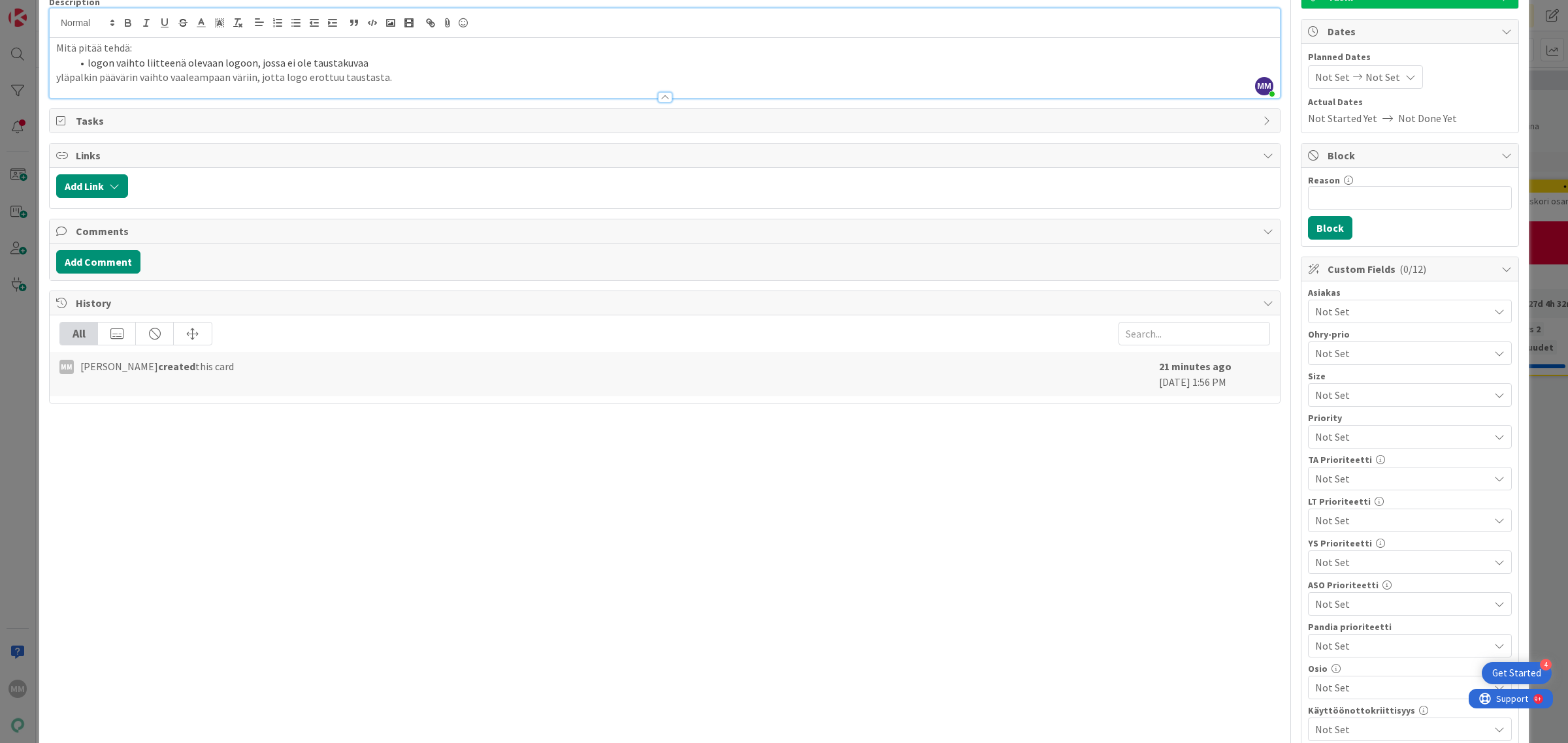
scroll to position [0, 0]
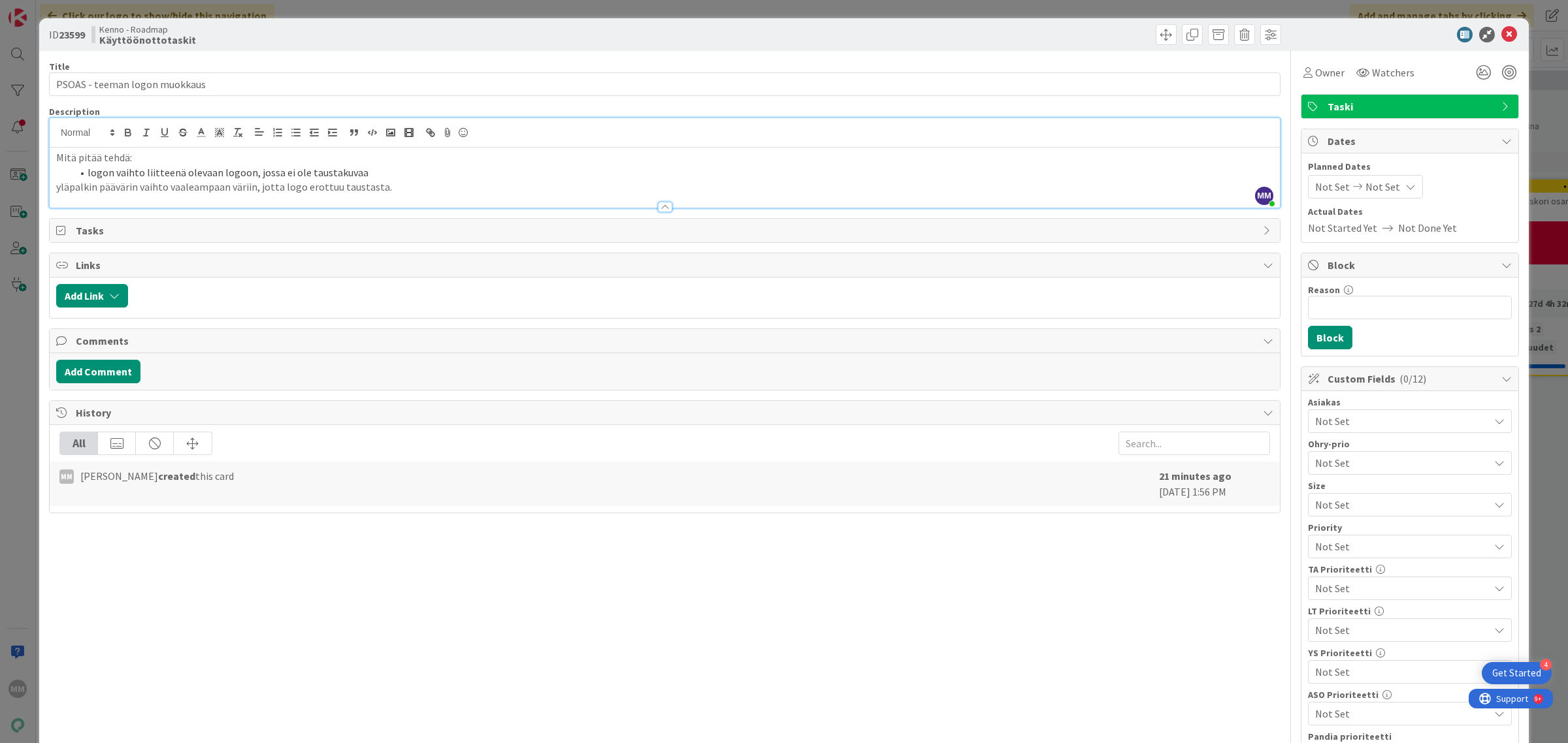
click at [361, 171] on li "logon vaihto liitteenä olevaan logoon, jossa ei ole taustakuvaa" at bounding box center [673, 173] width 1201 height 15
click at [488, 188] on li "yläpalkin päävärin vaihto vaaleampaan väriin, jotta logo erottuu taustasta." at bounding box center [673, 187] width 1201 height 15
click at [500, 167] on li "logon vaihto liitteenä olevaan logoon, jossa ei ole taustakuvaa" at bounding box center [673, 173] width 1201 height 15
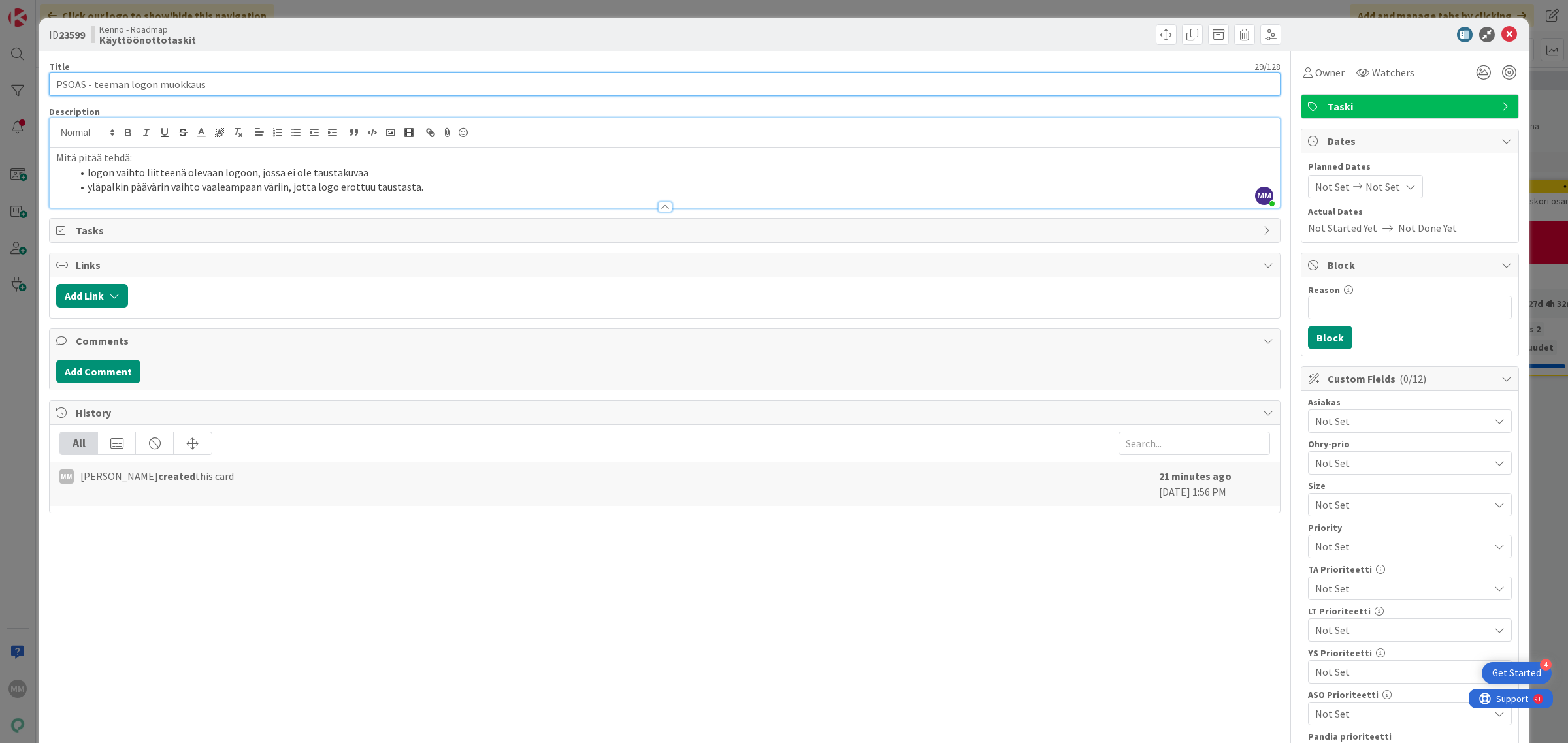
click at [412, 76] on input "PSOAS - teeman logon muokkaus" at bounding box center [664, 83] width 1231 height 23
